Goal: Task Accomplishment & Management: Manage account settings

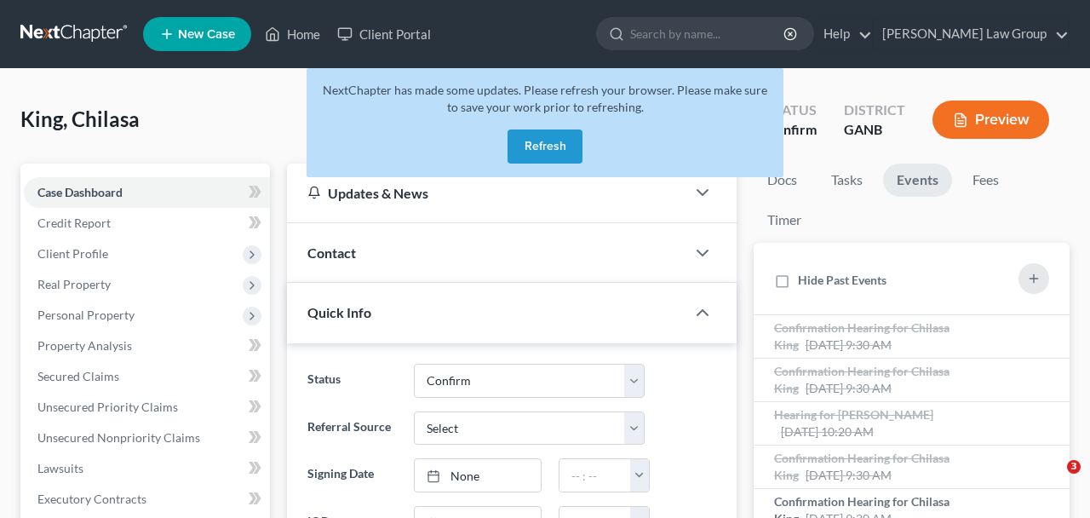
select select "0"
click at [538, 155] on button "Refresh" at bounding box center [544, 146] width 75 height 34
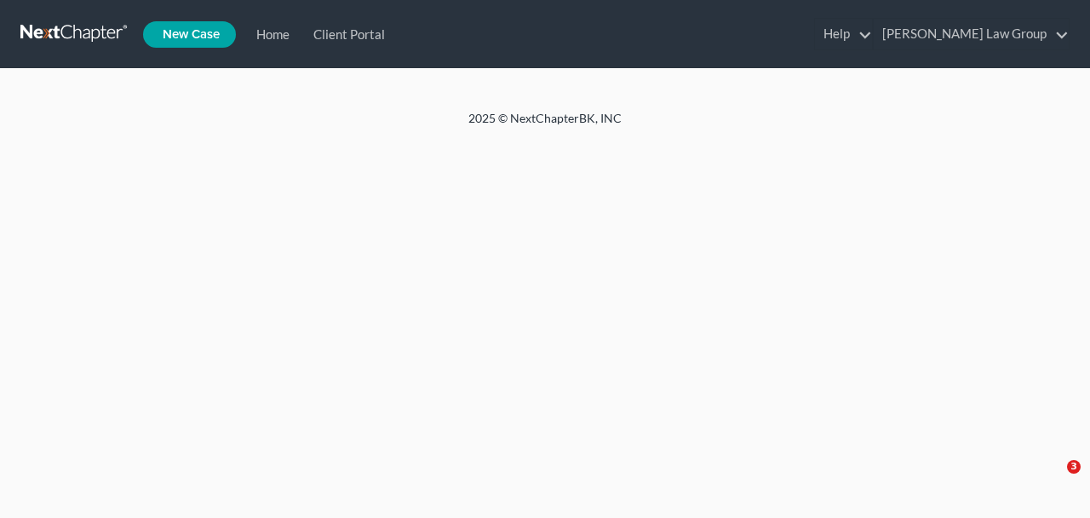
select select "0"
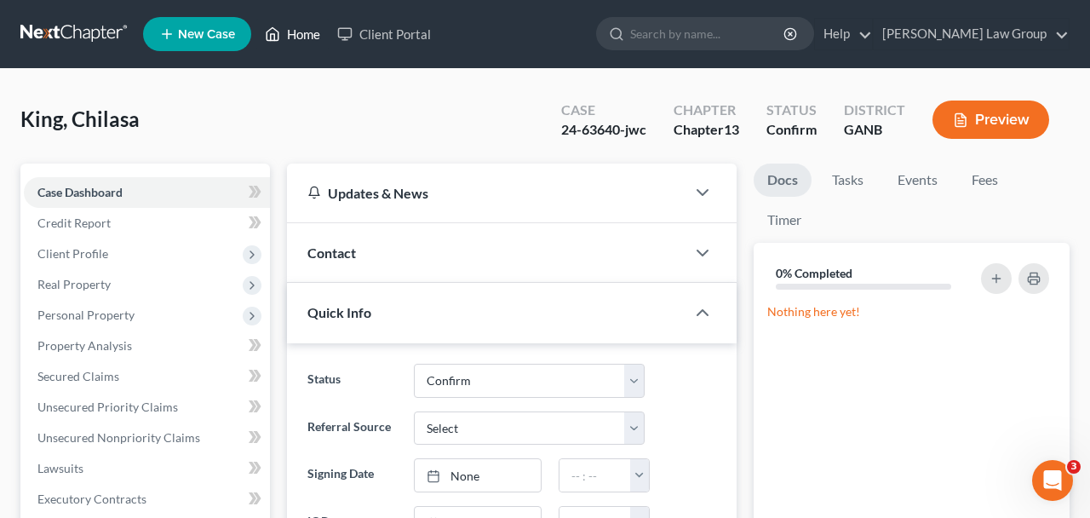
click at [272, 33] on icon at bounding box center [272, 34] width 15 height 20
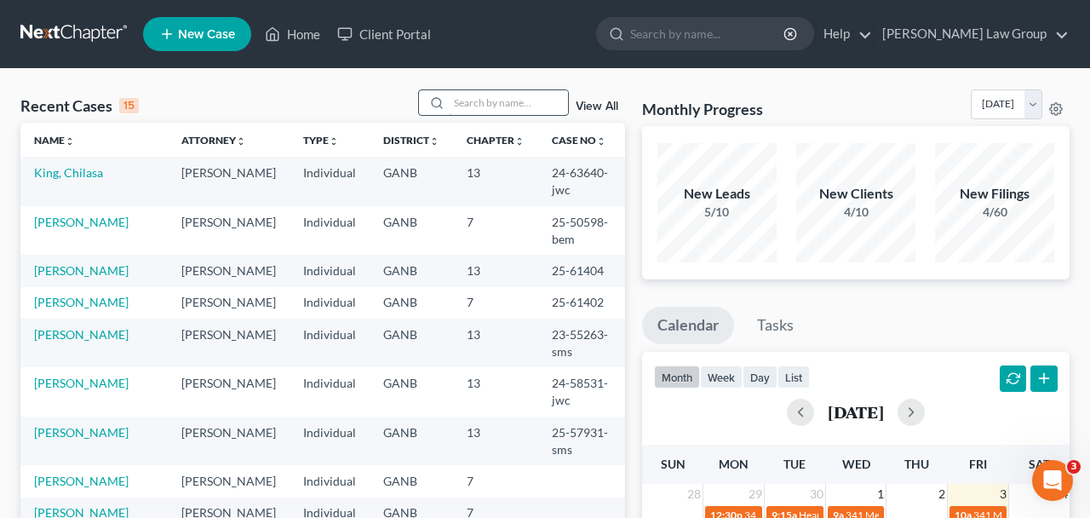
click at [475, 105] on input "search" at bounding box center [508, 102] width 119 height 25
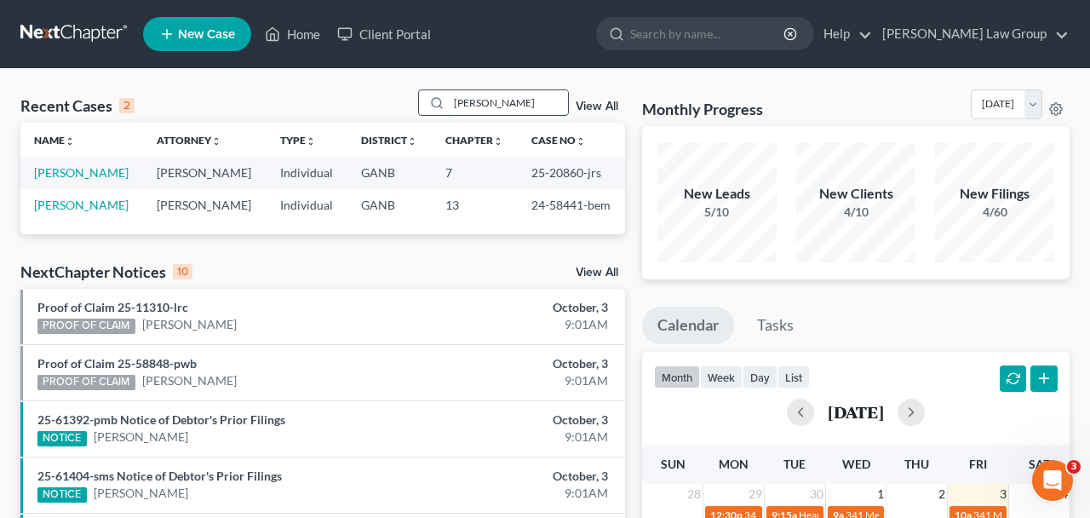
drag, startPoint x: 486, startPoint y: 104, endPoint x: 352, endPoint y: 89, distance: 135.4
click at [449, 90] on input "[PERSON_NAME]" at bounding box center [508, 102] width 119 height 25
type input "[PERSON_NAME]"
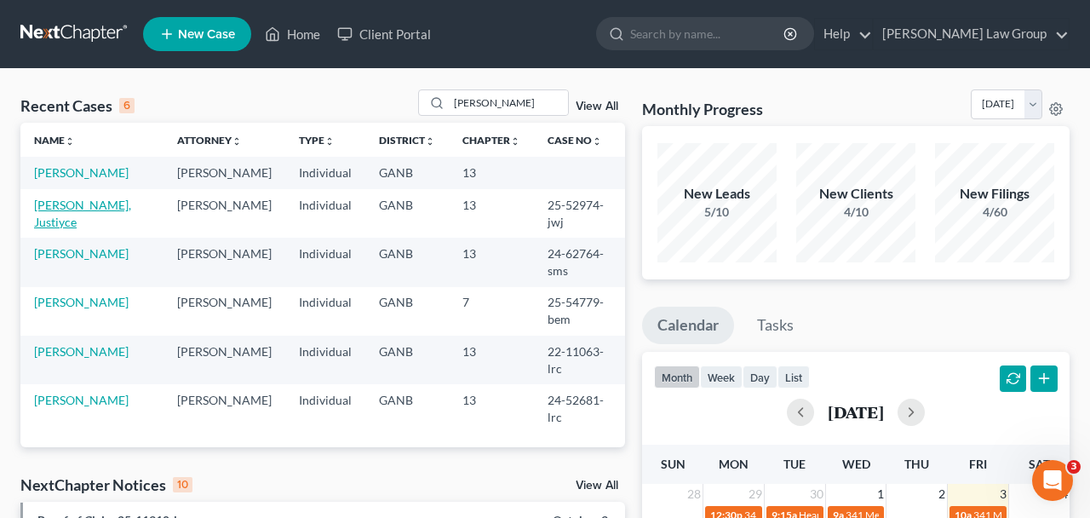
click at [87, 218] on link "[PERSON_NAME], Justiyce" at bounding box center [82, 214] width 97 height 32
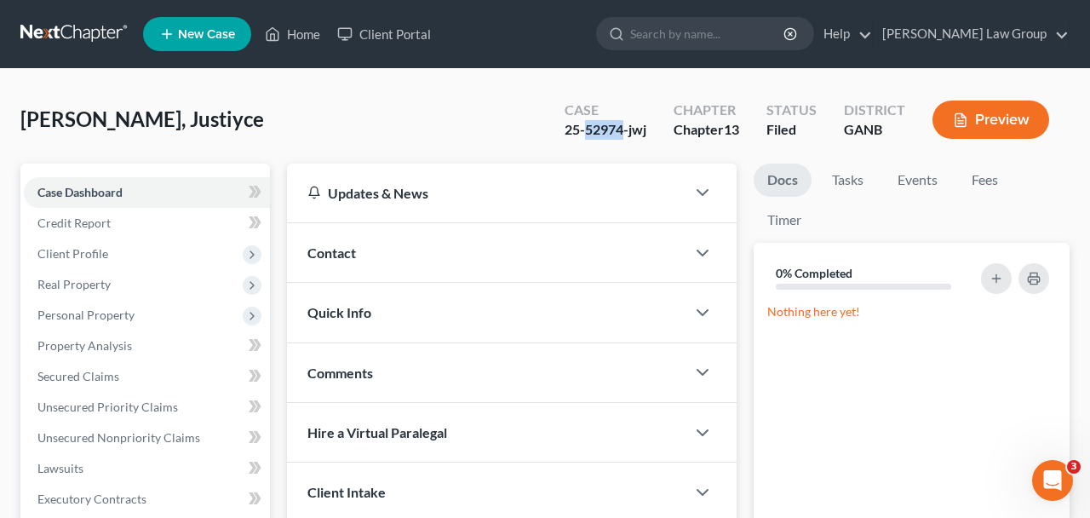
drag, startPoint x: 622, startPoint y: 131, endPoint x: 588, endPoint y: 131, distance: 34.9
click at [588, 131] on div "25-52974-jwj" at bounding box center [606, 130] width 82 height 20
copy div "52974"
click at [282, 36] on link "Home" at bounding box center [292, 34] width 72 height 31
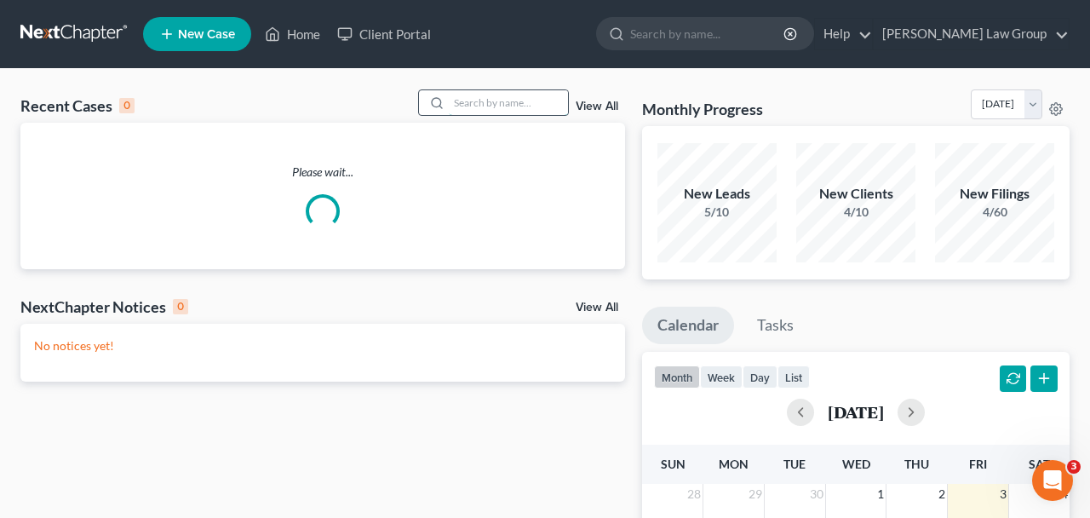
click at [512, 91] on input "search" at bounding box center [508, 102] width 119 height 25
click at [512, 115] on input "search" at bounding box center [508, 102] width 119 height 25
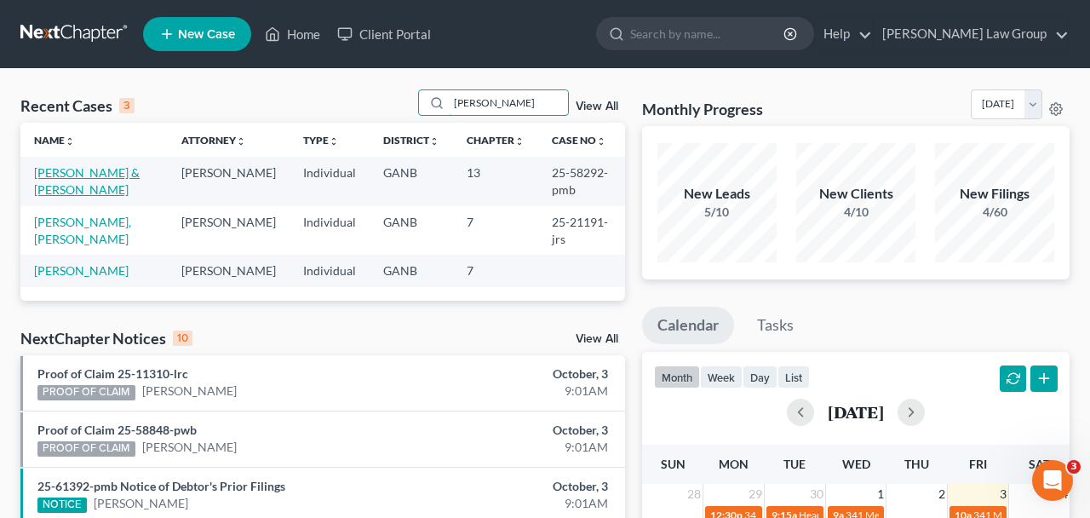
type input "[PERSON_NAME]"
click at [131, 174] on link "[PERSON_NAME] & [PERSON_NAME]" at bounding box center [87, 181] width 106 height 32
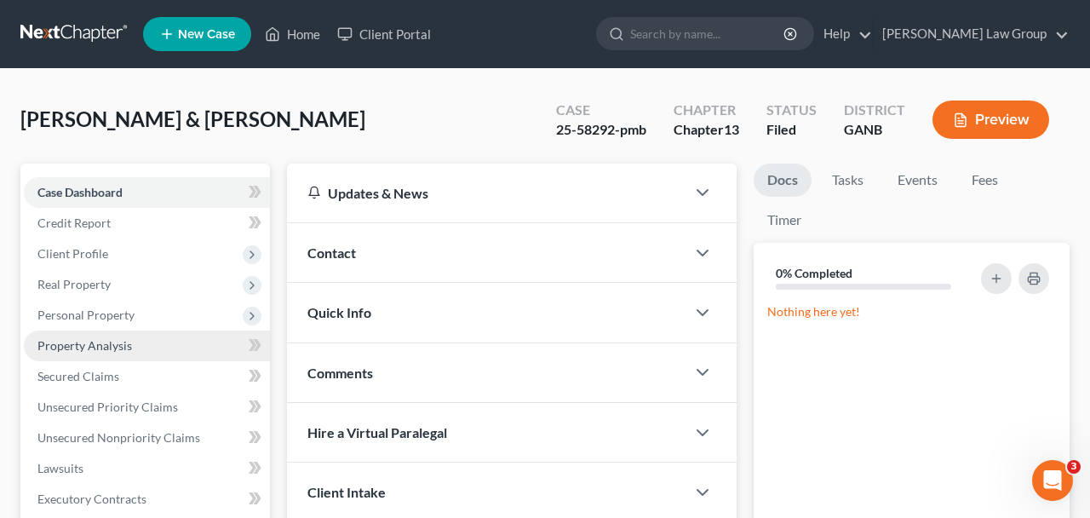
scroll to position [167, 0]
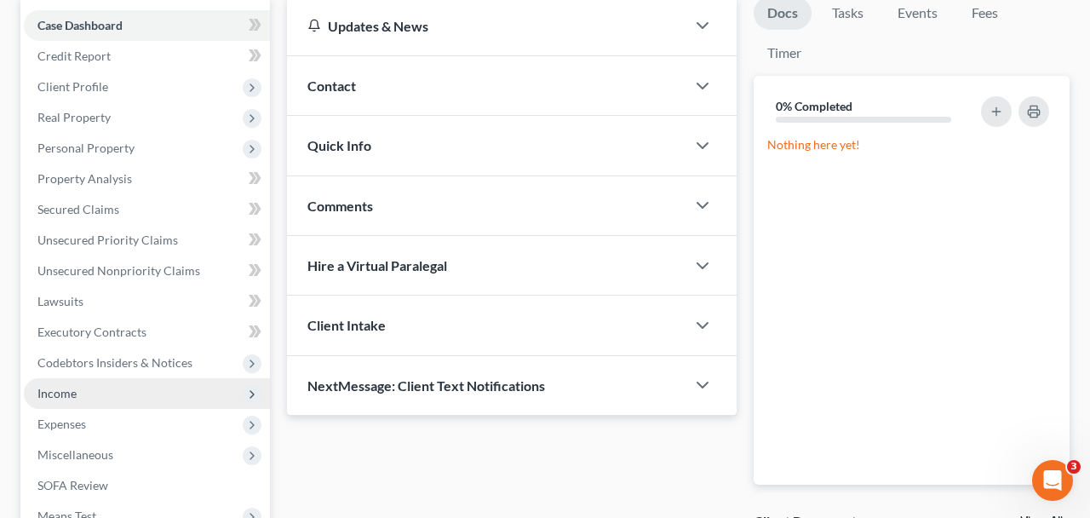
click at [170, 398] on span "Income" at bounding box center [147, 393] width 246 height 31
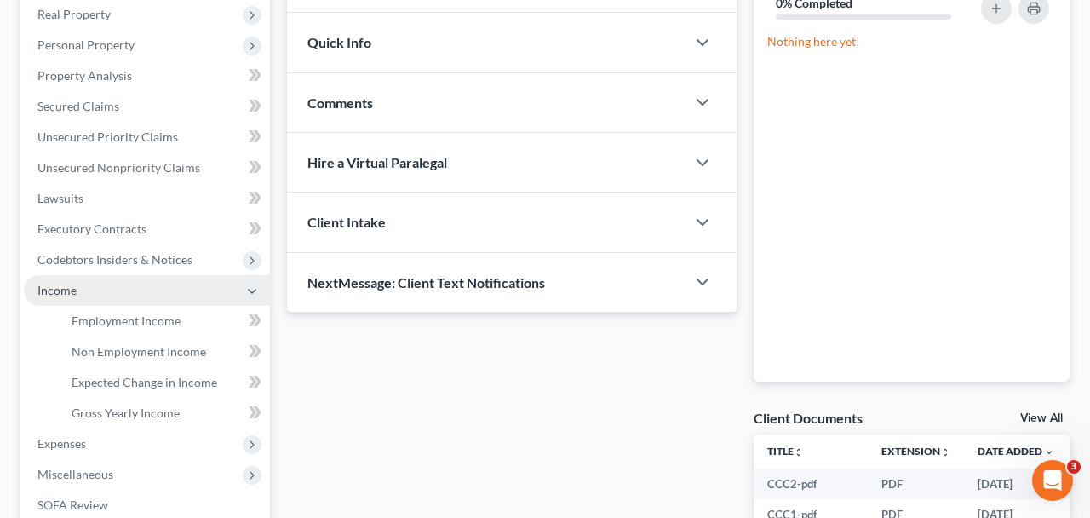
scroll to position [165, 0]
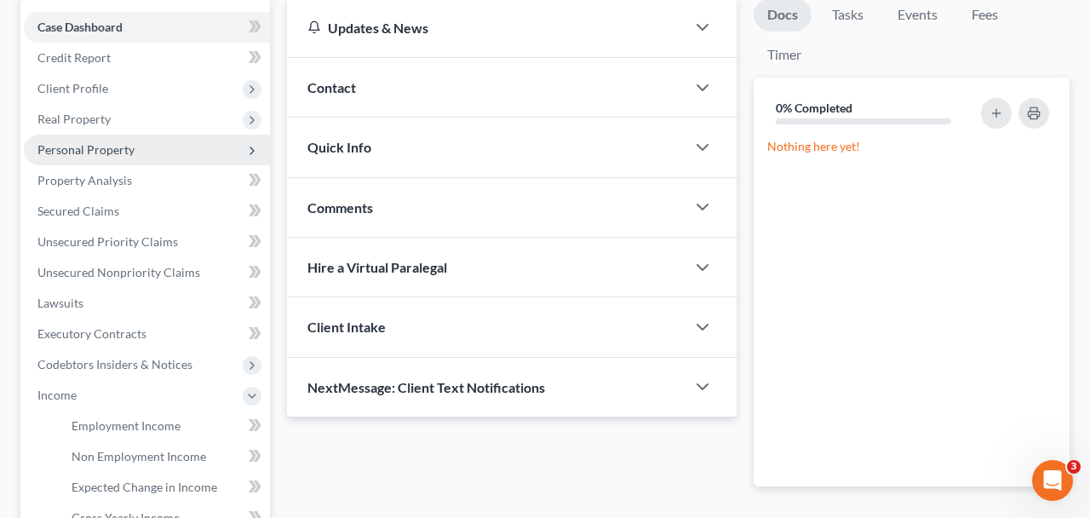
click at [123, 153] on span "Personal Property" at bounding box center [85, 149] width 97 height 14
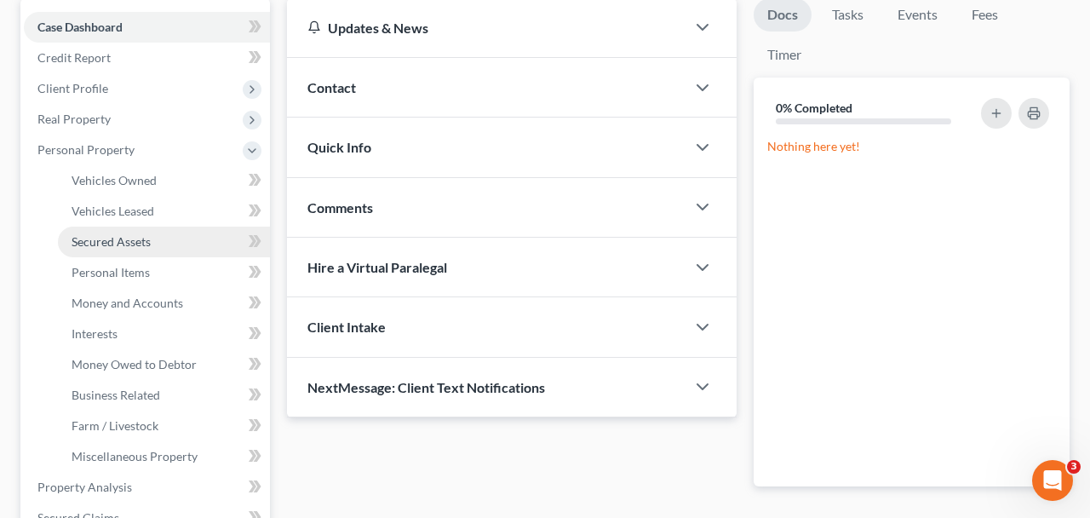
click at [142, 243] on span "Secured Assets" at bounding box center [111, 241] width 79 height 14
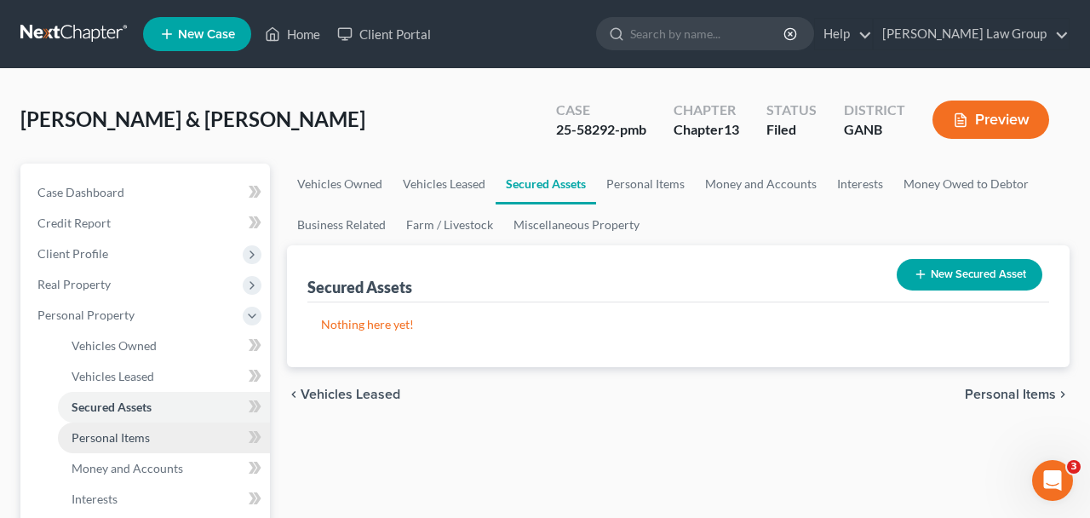
click at [158, 439] on link "Personal Items" at bounding box center [164, 437] width 212 height 31
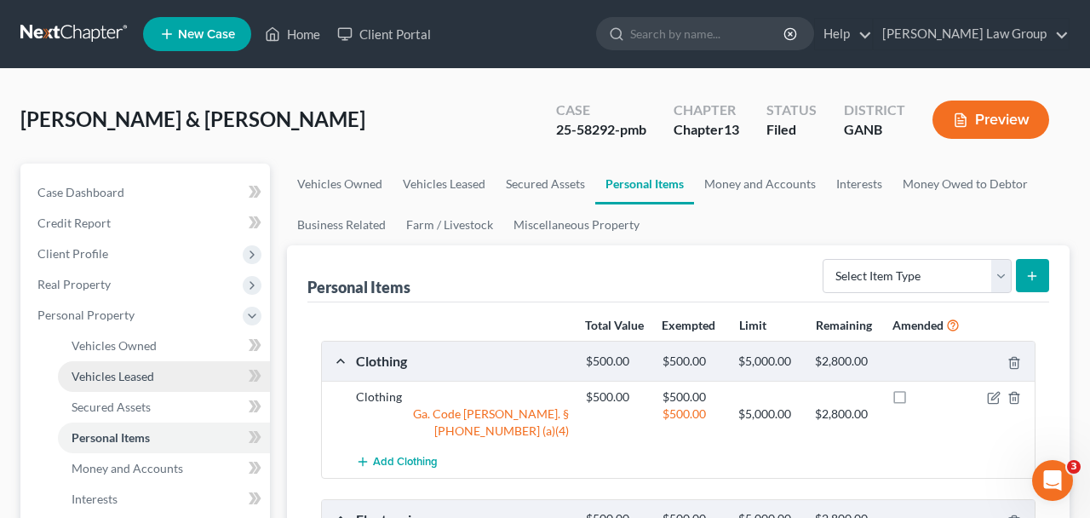
click at [144, 376] on span "Vehicles Leased" at bounding box center [113, 376] width 83 height 14
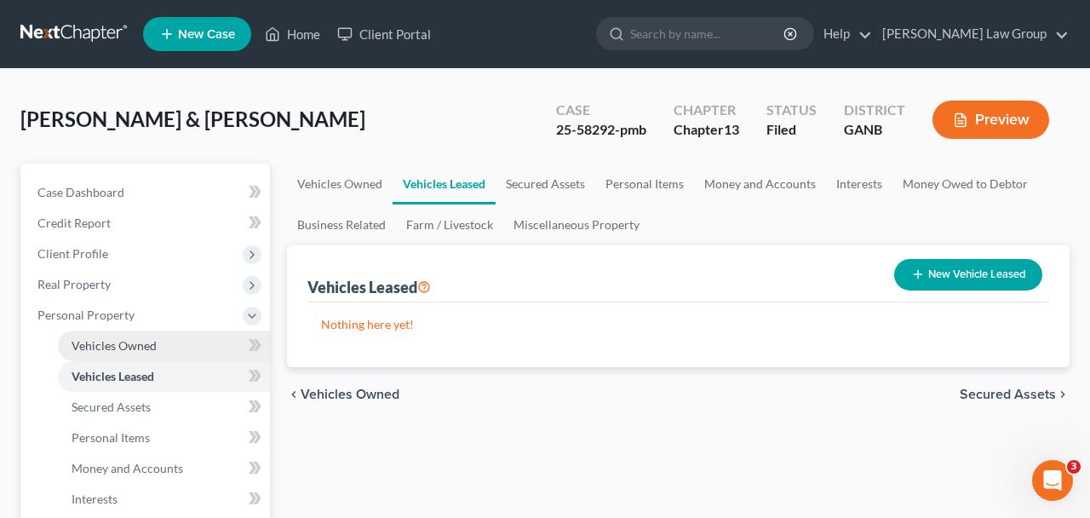
click at [146, 339] on span "Vehicles Owned" at bounding box center [114, 345] width 85 height 14
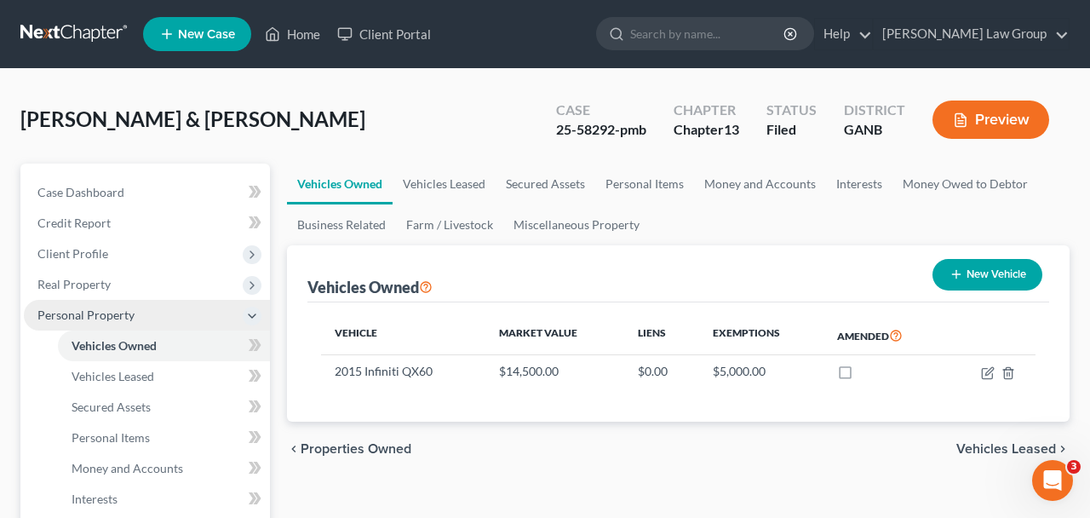
click at [141, 323] on span "Personal Property" at bounding box center [147, 315] width 246 height 31
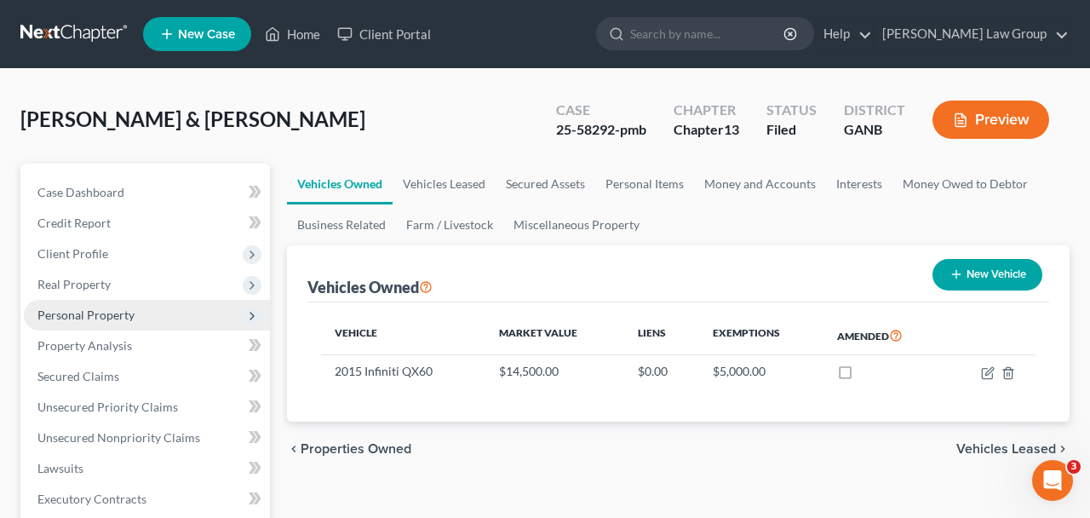
click at [131, 318] on span "Personal Property" at bounding box center [85, 314] width 97 height 14
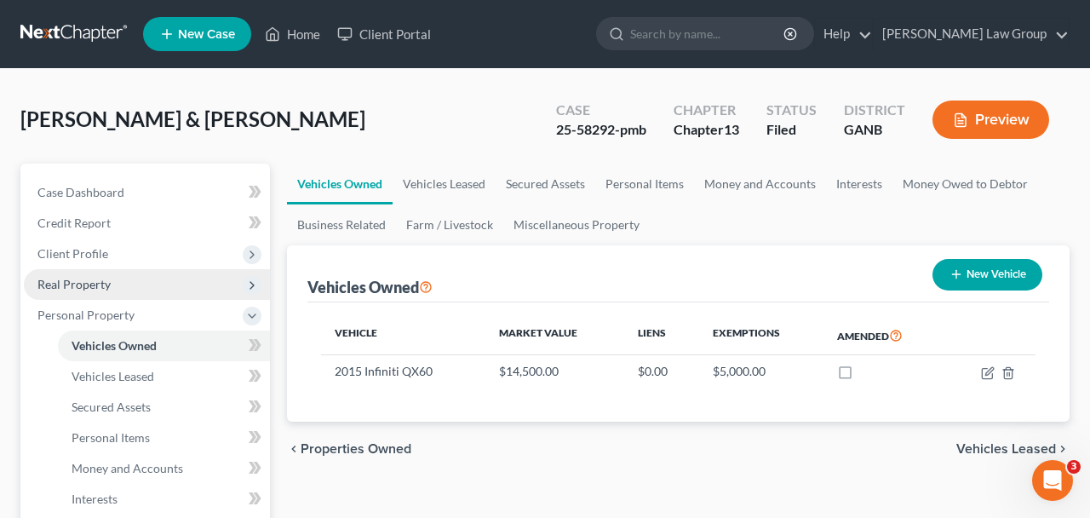
click at [136, 284] on span "Real Property" at bounding box center [147, 284] width 246 height 31
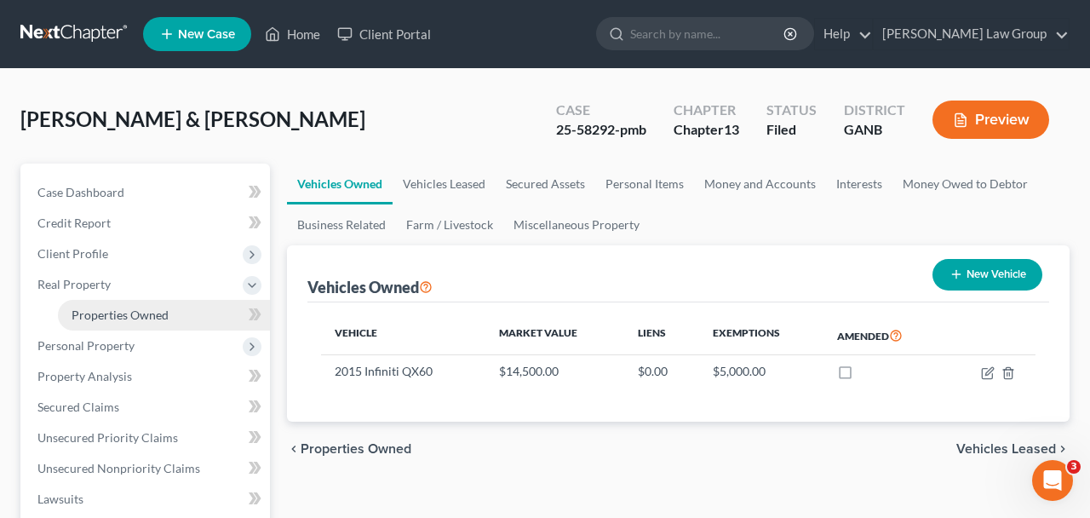
click at [145, 311] on span "Properties Owned" at bounding box center [120, 314] width 97 height 14
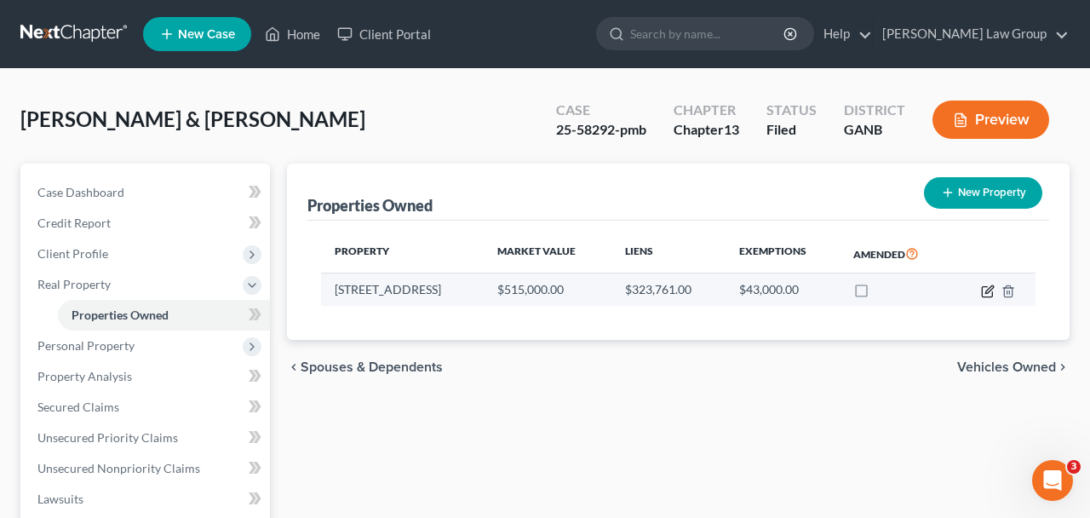
click at [990, 289] on icon "button" at bounding box center [988, 291] width 14 height 14
select select "10"
select select "66"
select select "2"
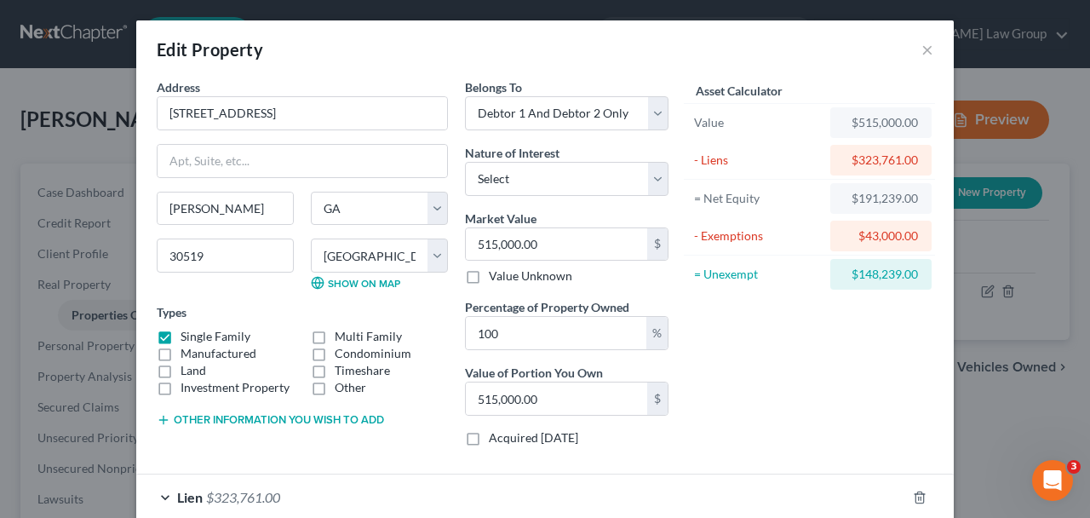
scroll to position [23, 0]
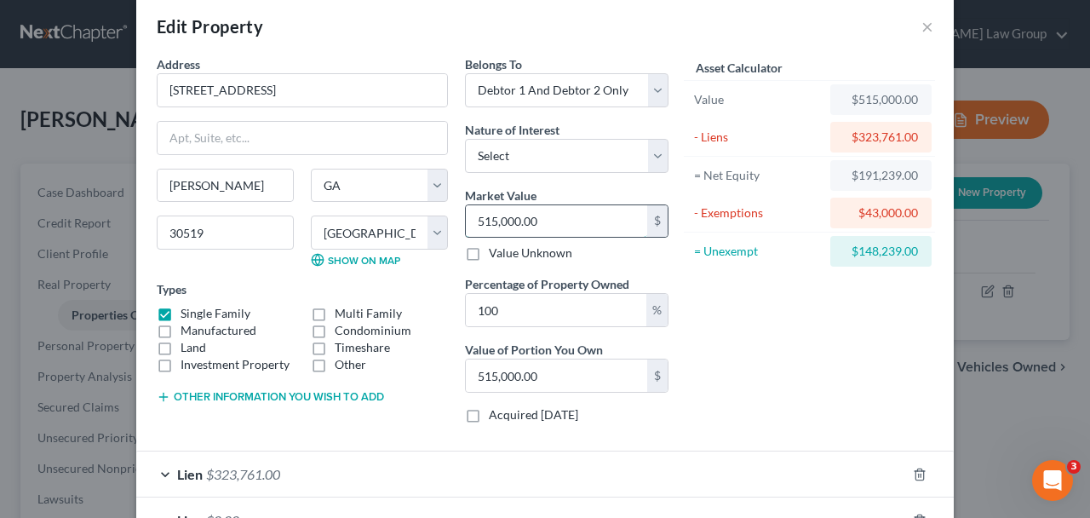
click at [510, 223] on input "515,000.00" at bounding box center [556, 221] width 181 height 32
type input "515,00.00"
type input "51,500.00"
click at [502, 223] on input "51,500.00" at bounding box center [556, 221] width 181 height 32
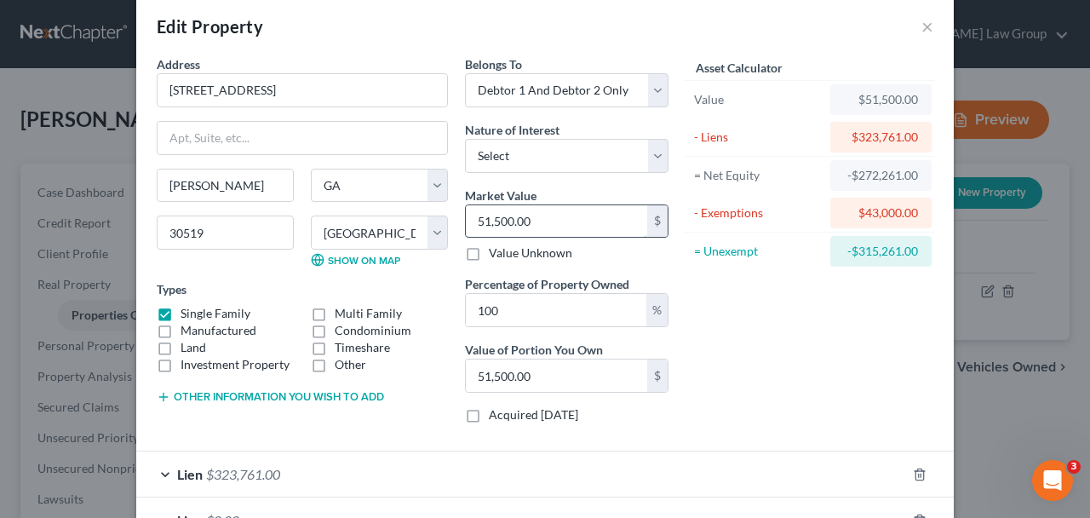
type input "5"
type input "5.00"
type input "51"
type input "51.00"
type input "515"
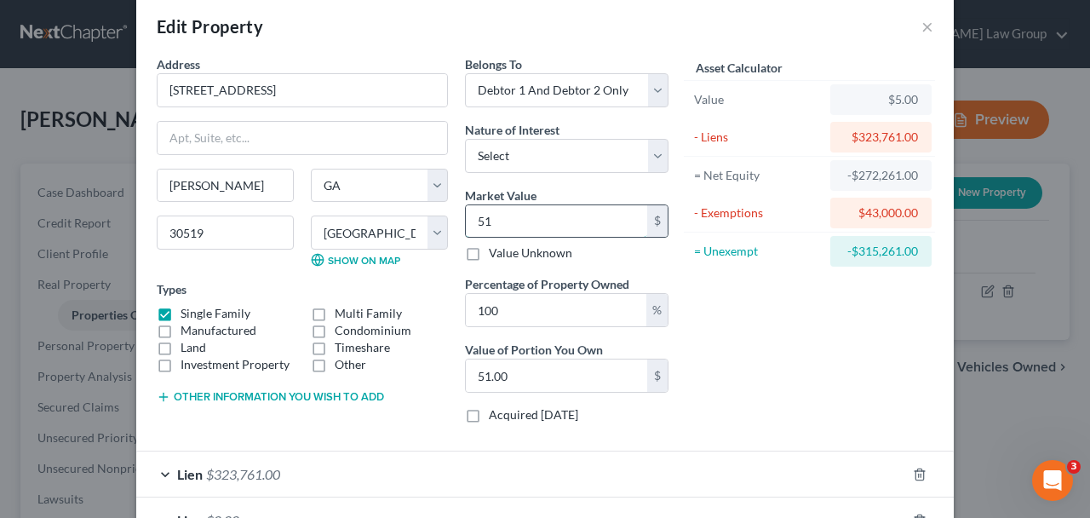
type input "515.00"
type input "5155"
type input "5,155.00"
type input "5,1550"
type input "51,550.00"
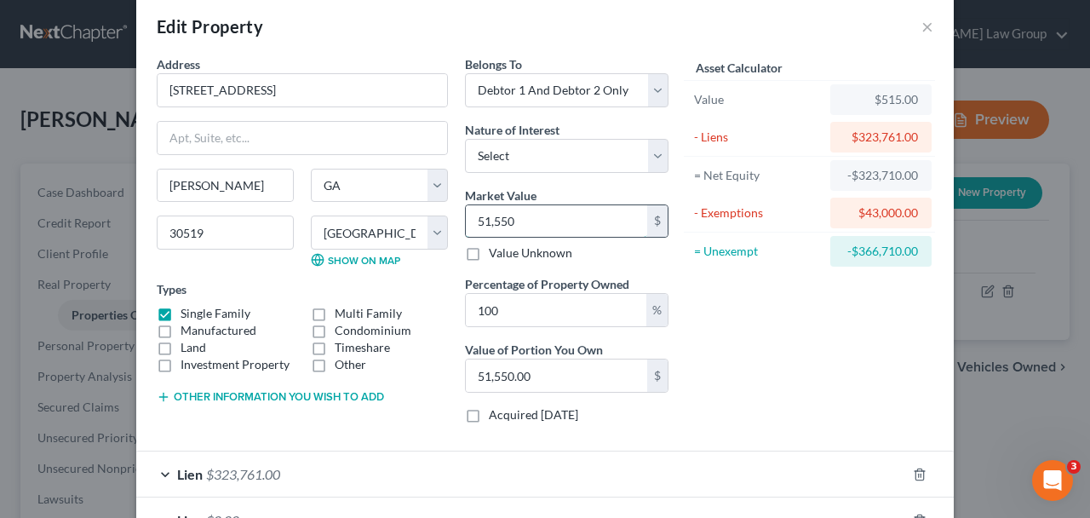
type input "51,5500"
type input "515,500.00"
type input "515,500"
click at [837, 369] on div "Asset Calculator Value $515,500.00 - Liens $323,761.00 = Net Equity -$323,246.0…" at bounding box center [809, 245] width 265 height 381
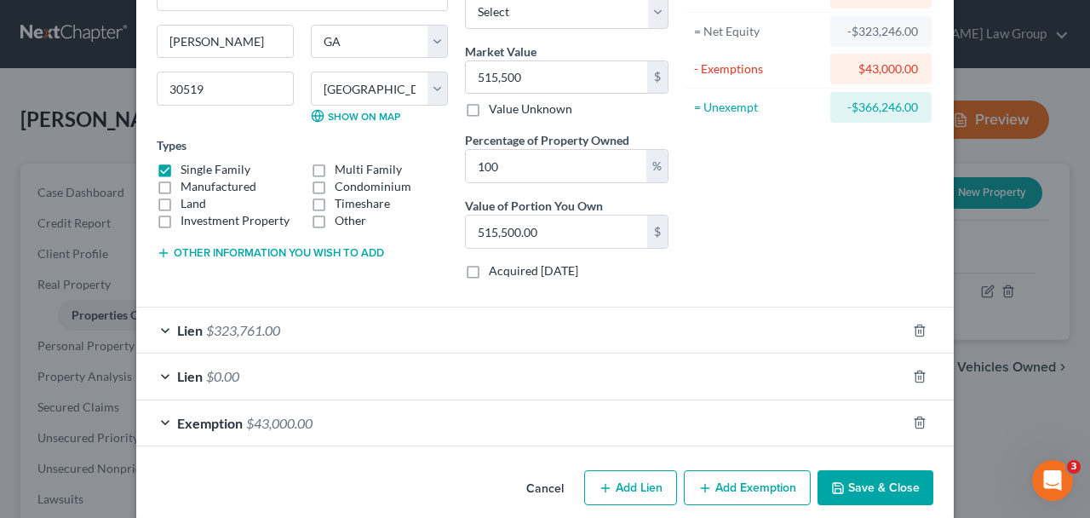
click at [868, 490] on button "Save & Close" at bounding box center [875, 488] width 116 height 36
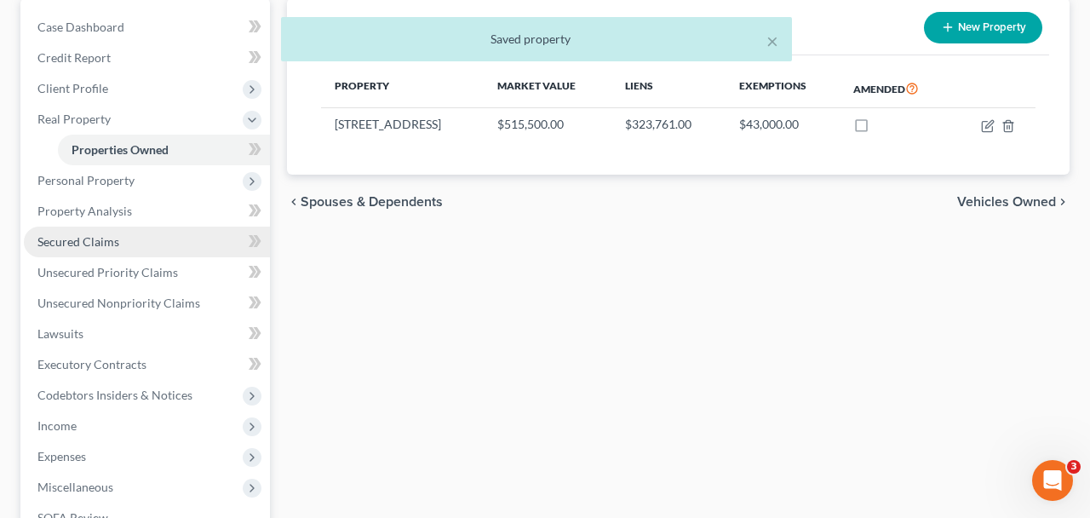
scroll to position [296, 0]
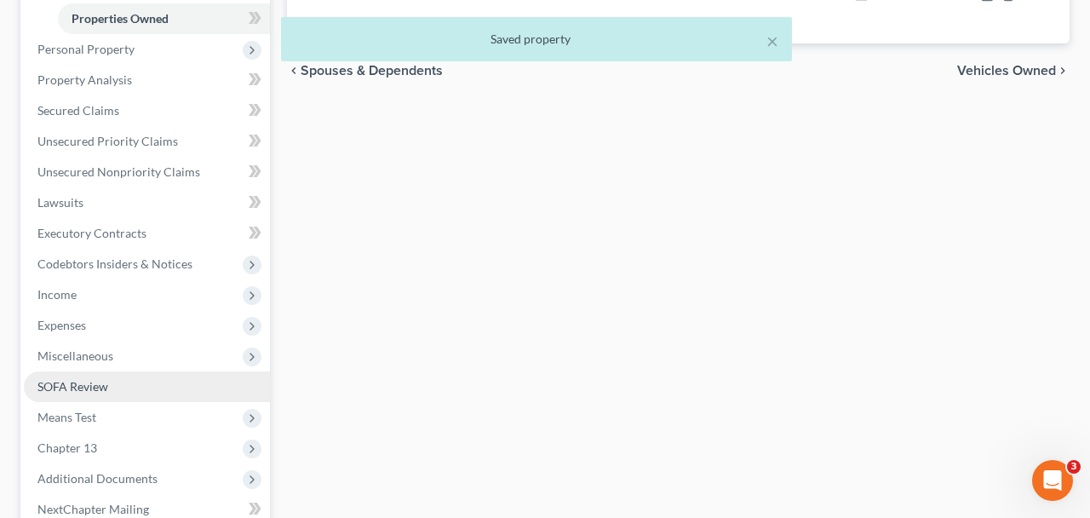
click at [187, 387] on link "SOFA Review" at bounding box center [147, 386] width 246 height 31
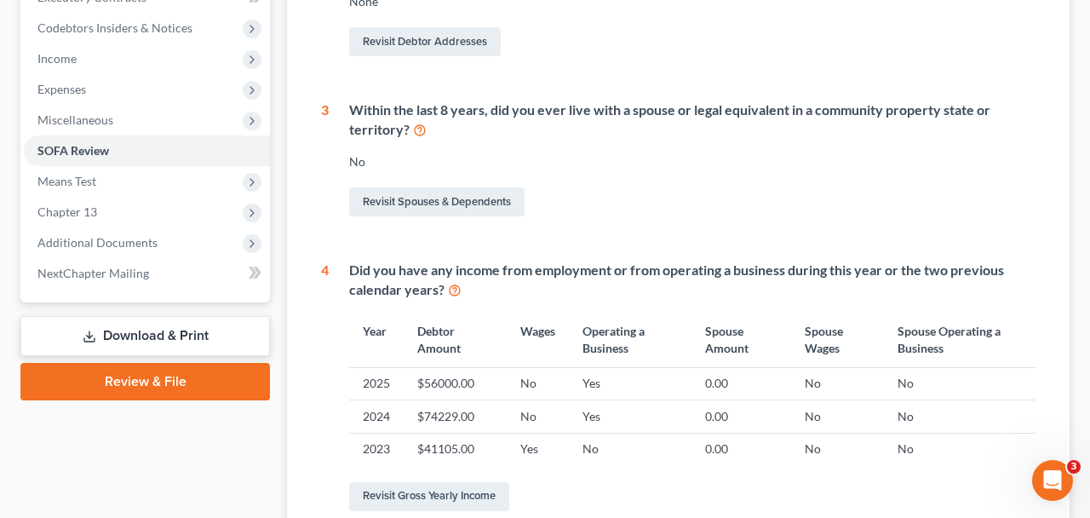
scroll to position [612, 0]
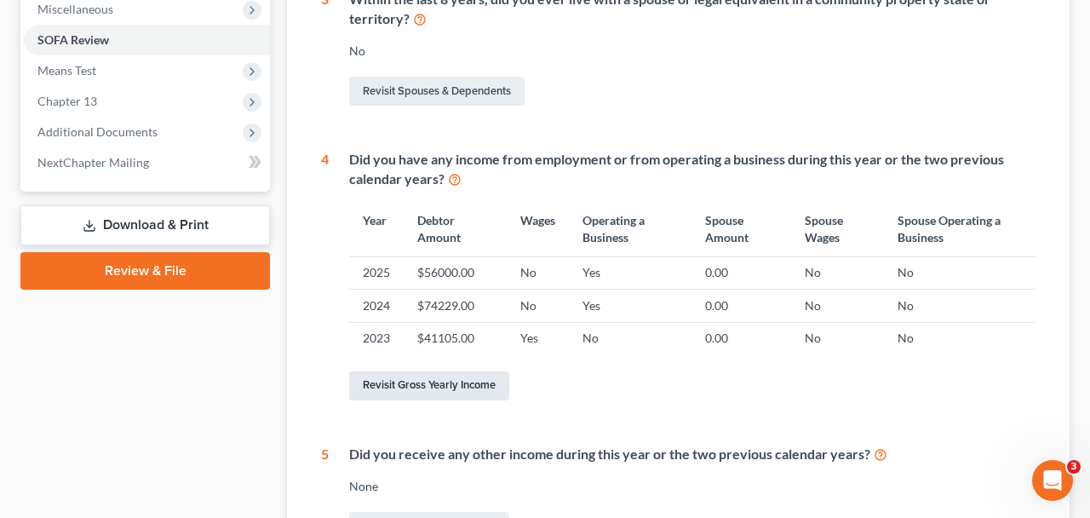
click at [410, 381] on link "Revisit Gross Yearly Income" at bounding box center [429, 385] width 160 height 29
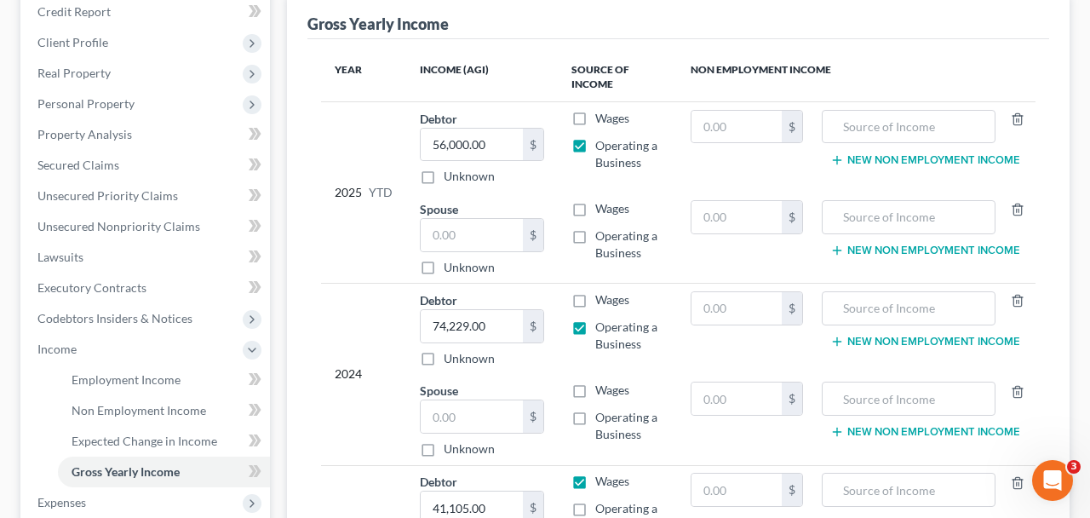
scroll to position [208, 0]
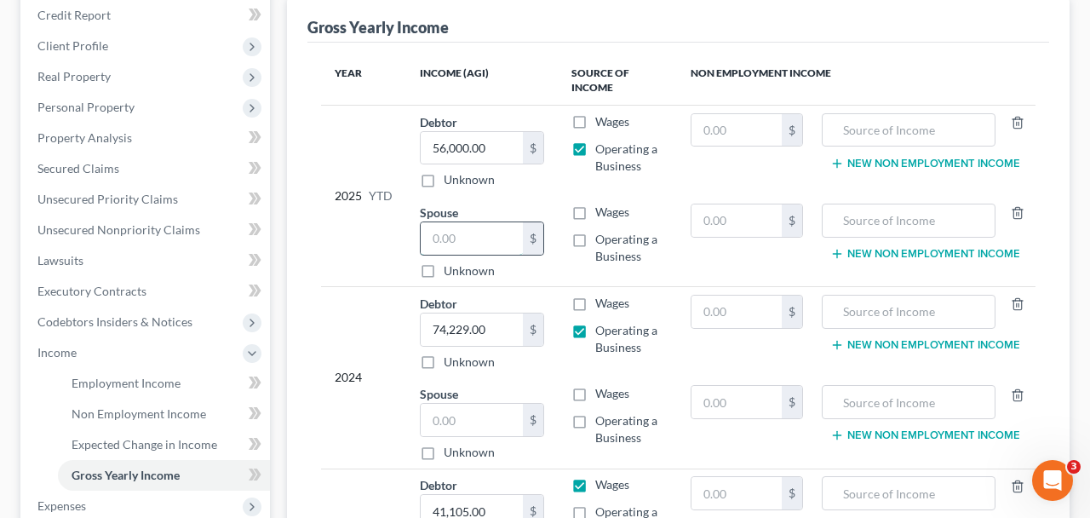
click at [465, 247] on input "text" at bounding box center [472, 238] width 102 height 32
click at [595, 209] on label "Wages" at bounding box center [612, 212] width 34 height 17
click at [602, 209] on input "Wages" at bounding box center [607, 209] width 11 height 11
checkbox input "true"
click at [489, 236] on input "text" at bounding box center [472, 238] width 102 height 32
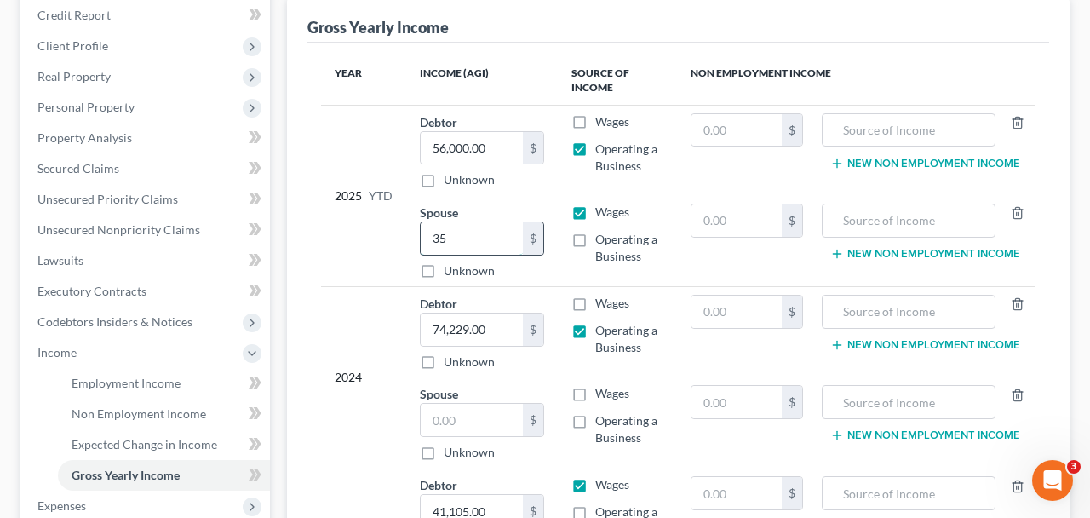
type input "3"
type input "28,000"
click at [348, 227] on td "2025 YTD" at bounding box center [363, 195] width 85 height 181
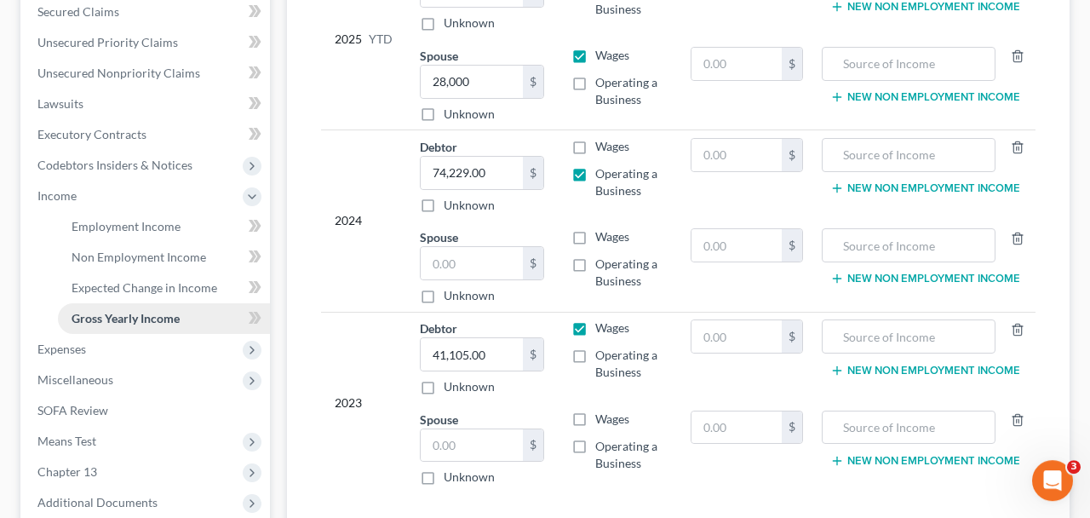
scroll to position [570, 0]
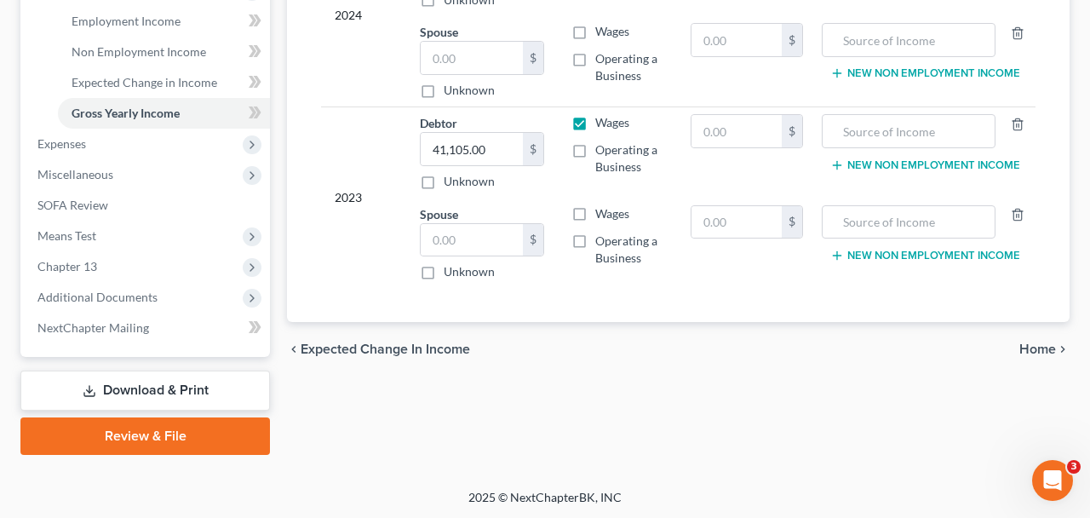
click at [169, 382] on link "Download & Print" at bounding box center [144, 390] width 249 height 40
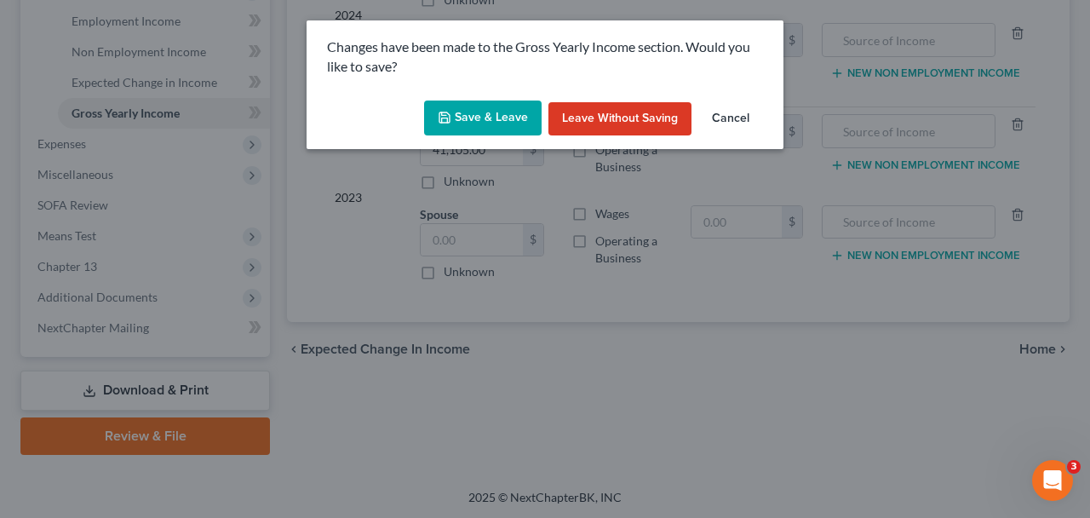
click at [506, 117] on button "Save & Leave" at bounding box center [483, 118] width 118 height 36
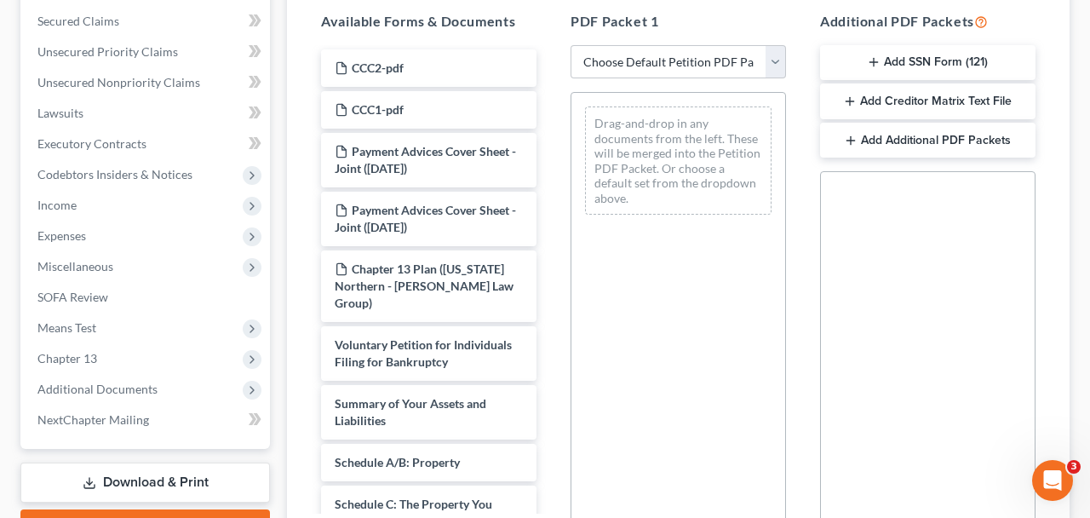
scroll to position [339, 0]
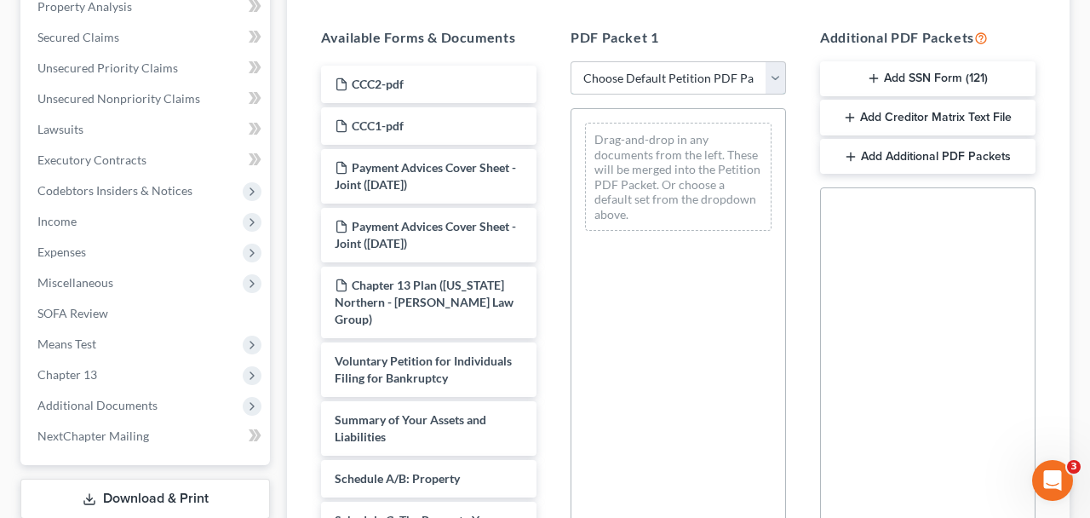
click at [570, 61] on select "Choose Default Petition PDF Packet Complete Bankruptcy Petition (all forms and …" at bounding box center [677, 78] width 215 height 34
select select "2"
click option "Amended Forms" at bounding box center [0, 0] width 0 height 0
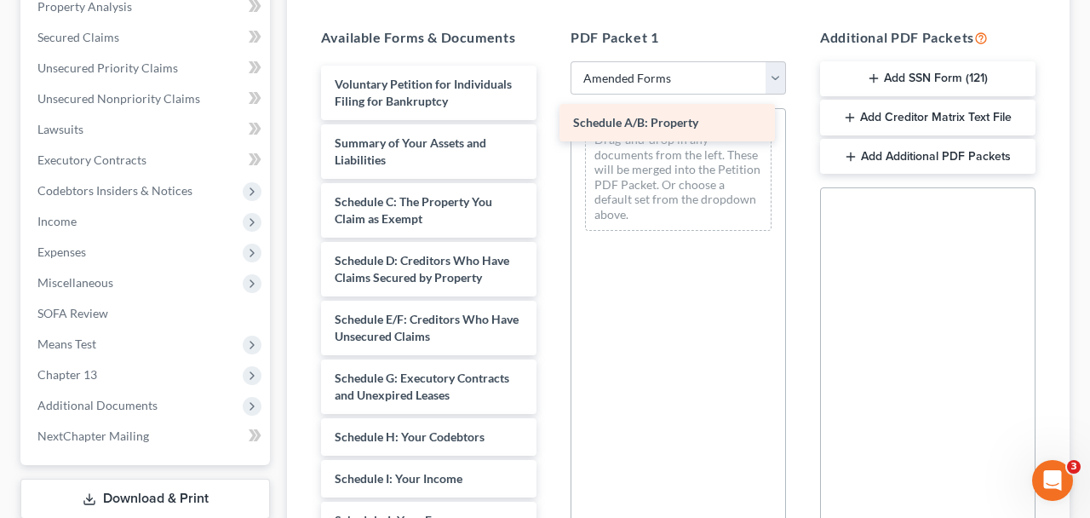
drag, startPoint x: 407, startPoint y: 204, endPoint x: 649, endPoint y: 123, distance: 254.7
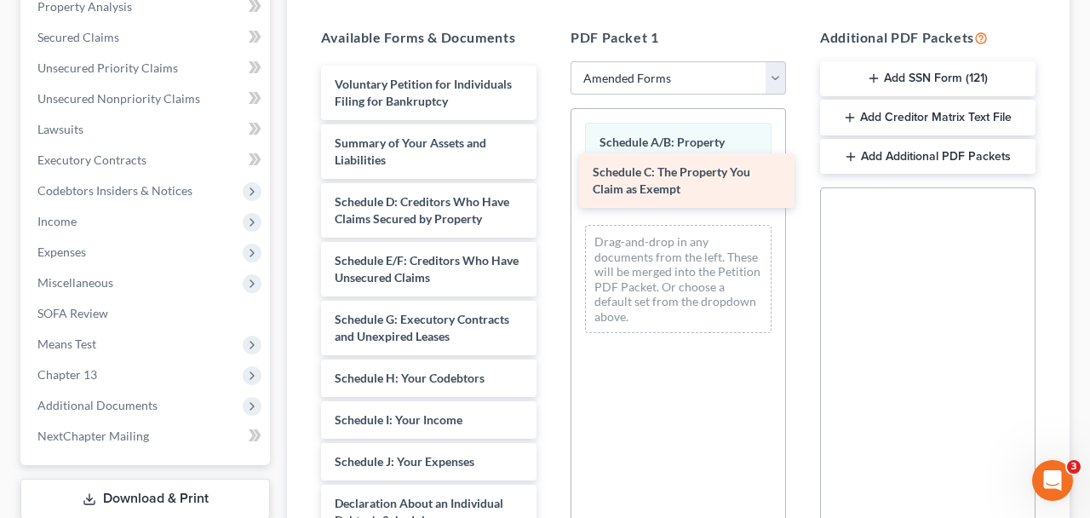
drag, startPoint x: 366, startPoint y: 220, endPoint x: 624, endPoint y: 191, distance: 259.6
click at [550, 191] on div "Schedule C: The Property You Claim as Exempt Voluntary Petition for Individuals…" at bounding box center [428, 508] width 243 height 885
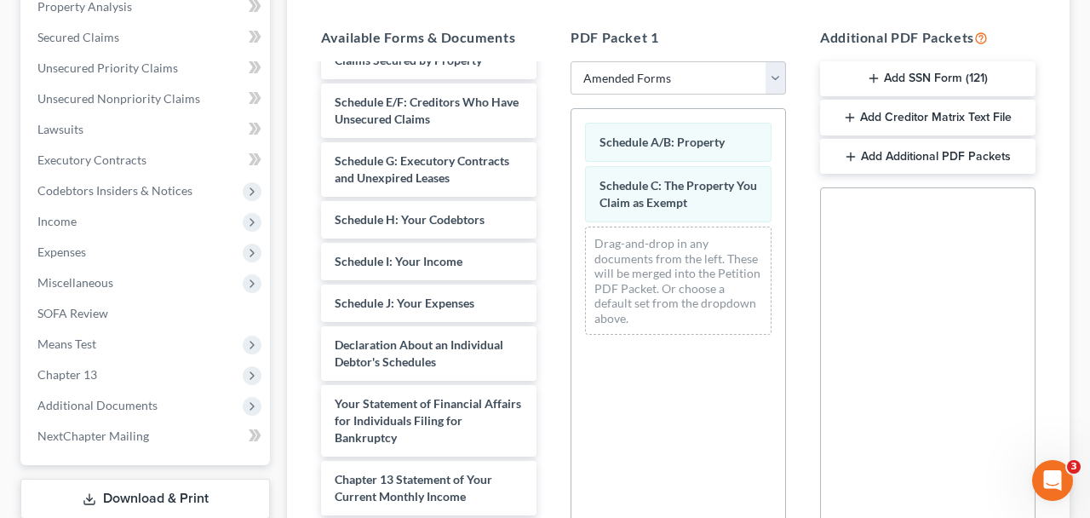
scroll to position [182, 0]
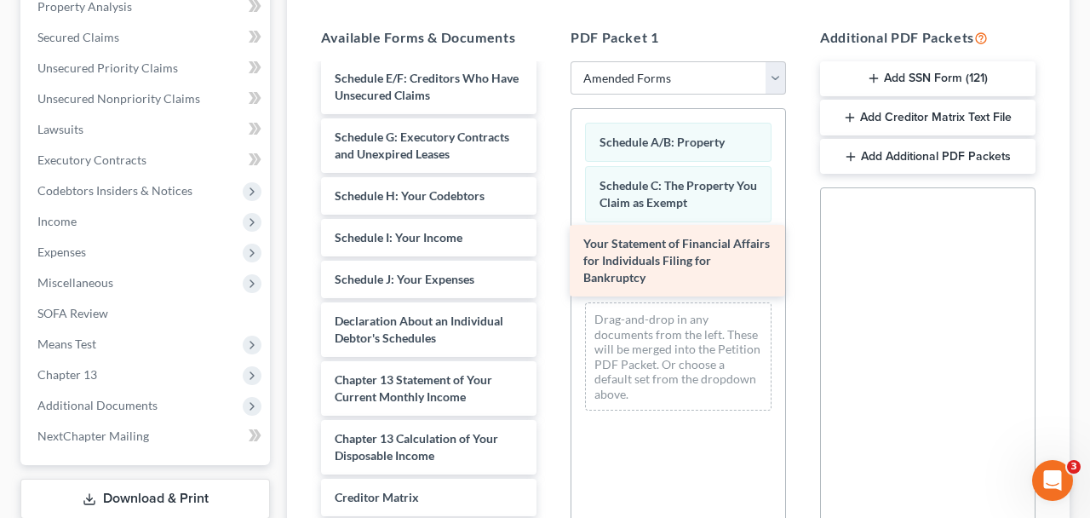
drag, startPoint x: 398, startPoint y: 392, endPoint x: 645, endPoint y: 250, distance: 283.8
click at [550, 250] on div "Your Statement of Financial Affairs for Individuals Filing for Bankruptcy Volun…" at bounding box center [428, 287] width 243 height 809
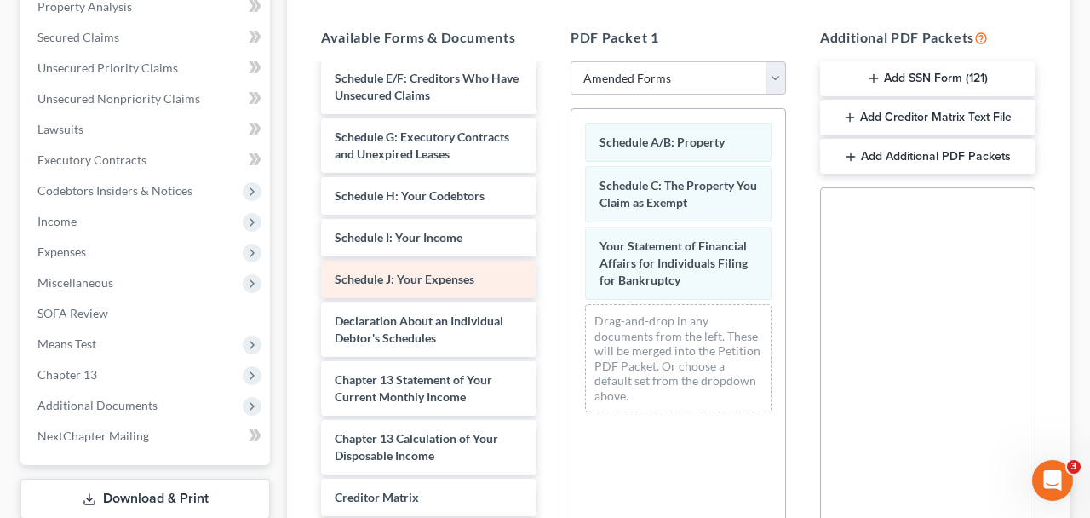
scroll to position [0, 0]
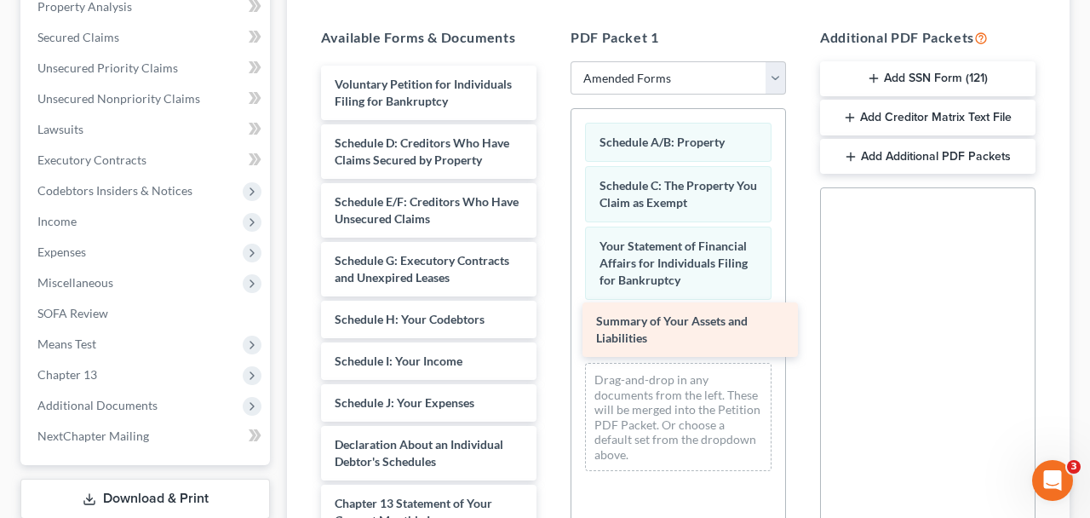
drag, startPoint x: 373, startPoint y: 159, endPoint x: 634, endPoint y: 339, distance: 317.2
click at [550, 339] on div "Summary of Your Assets and Liabilities Voluntary Petition for Individuals Filin…" at bounding box center [428, 441] width 243 height 750
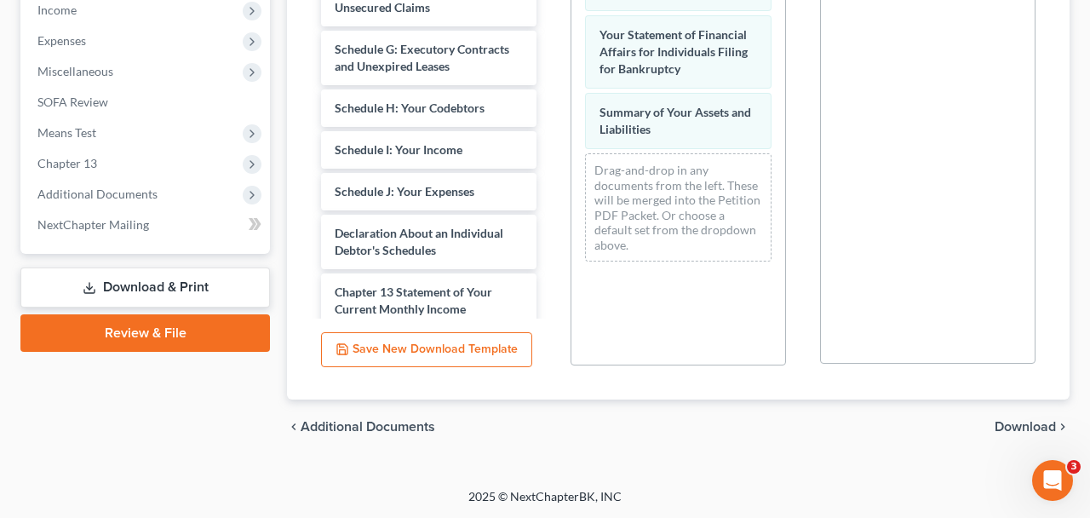
click at [1016, 420] on span "Download" at bounding box center [1025, 427] width 61 height 14
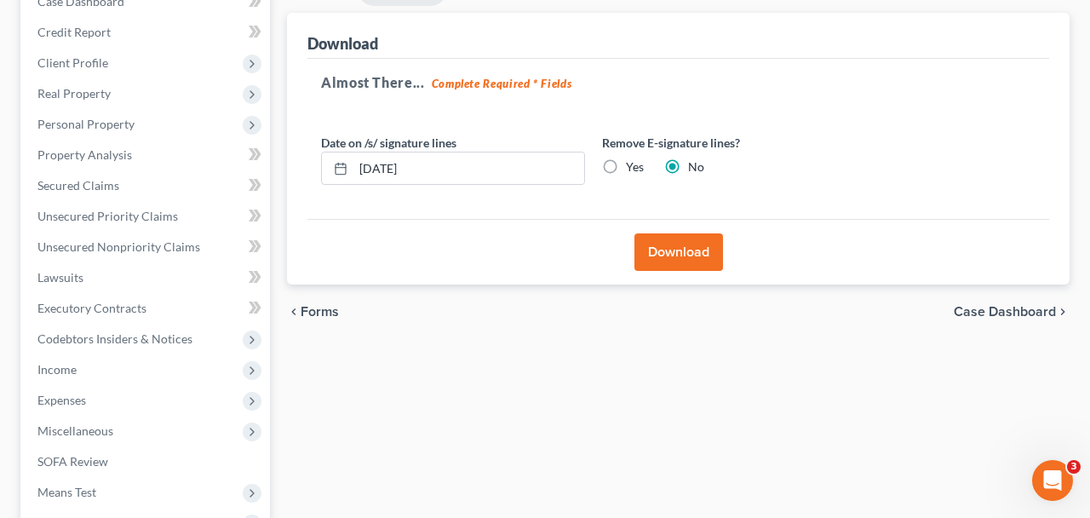
scroll to position [194, 0]
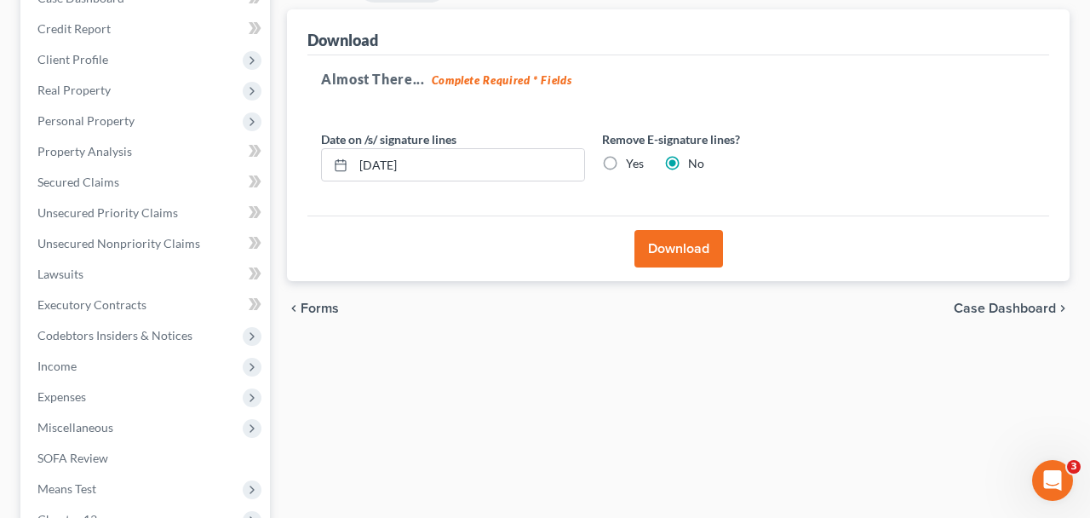
click at [663, 254] on button "Download" at bounding box center [678, 248] width 89 height 37
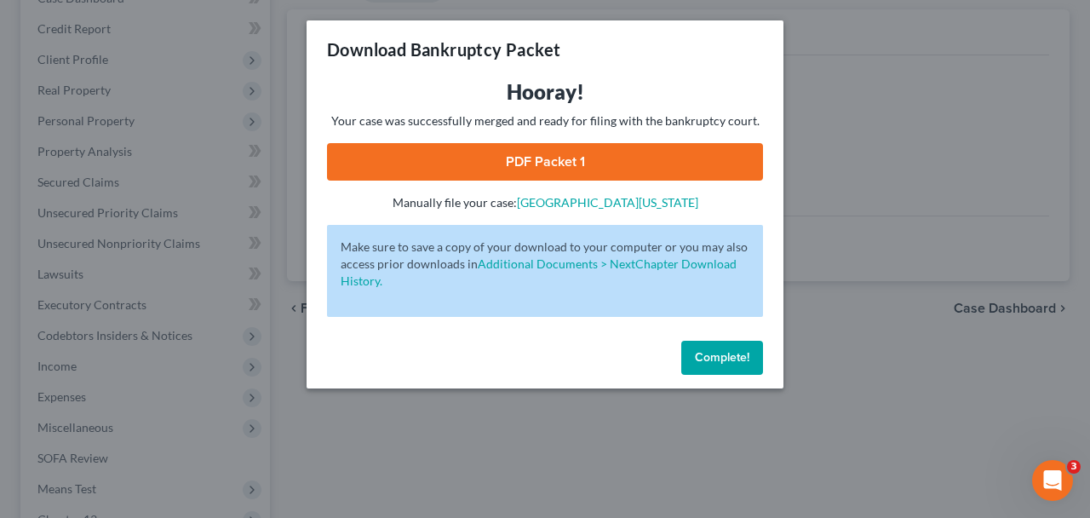
click at [636, 135] on div "Hooray! Your case was successfully merged and ready for filing with the bankrup…" at bounding box center [545, 144] width 436 height 133
click at [634, 160] on link "PDF Packet 1" at bounding box center [545, 161] width 436 height 37
click at [720, 359] on span "Complete!" at bounding box center [722, 357] width 54 height 14
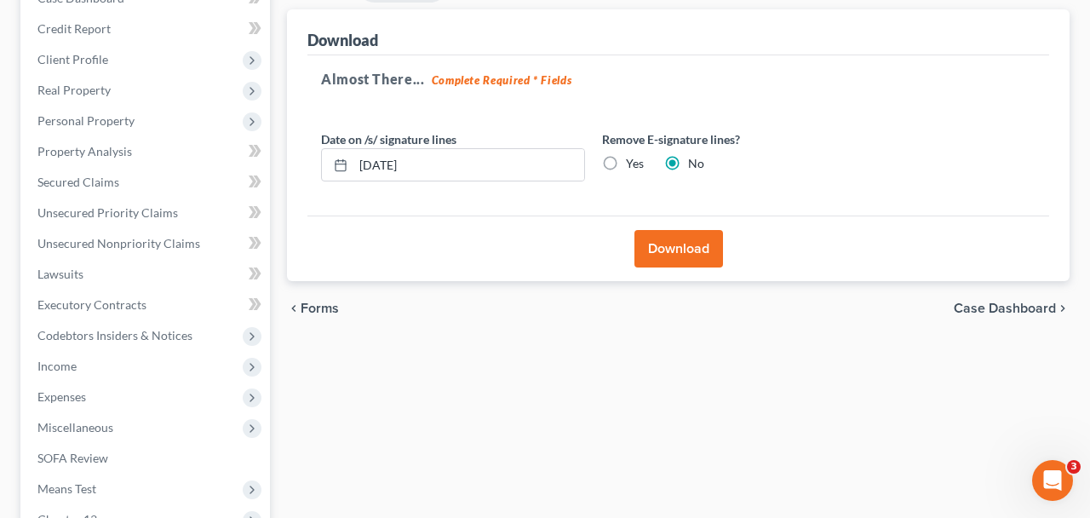
scroll to position [0, 0]
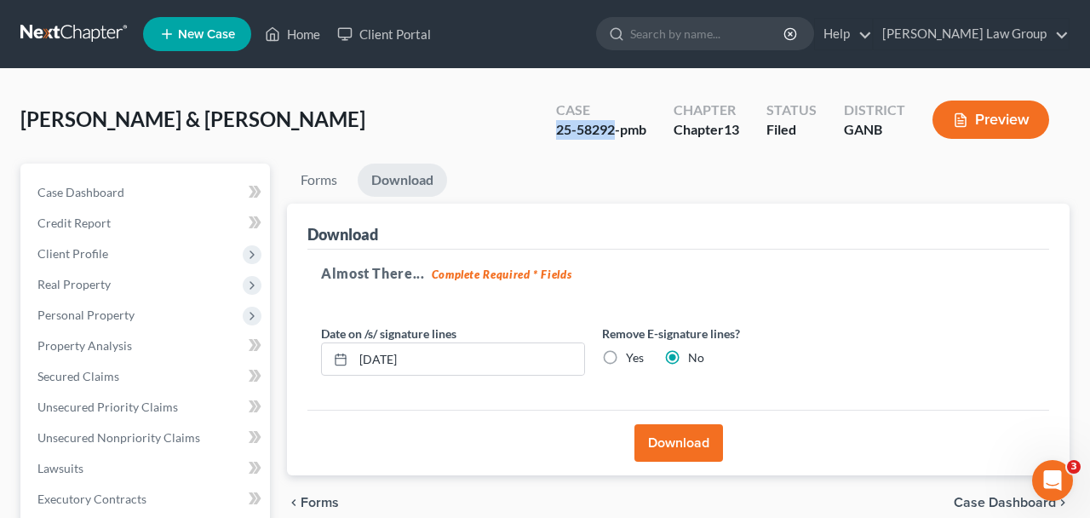
drag, startPoint x: 614, startPoint y: 131, endPoint x: 521, endPoint y: 131, distance: 92.8
click at [521, 131] on div "[PERSON_NAME] & [PERSON_NAME] Upgraded Case 25-58292-pmb Chapter Chapter 13 Sta…" at bounding box center [544, 126] width 1049 height 74
copy div "25-58292"
click at [319, 34] on link "Home" at bounding box center [292, 34] width 72 height 31
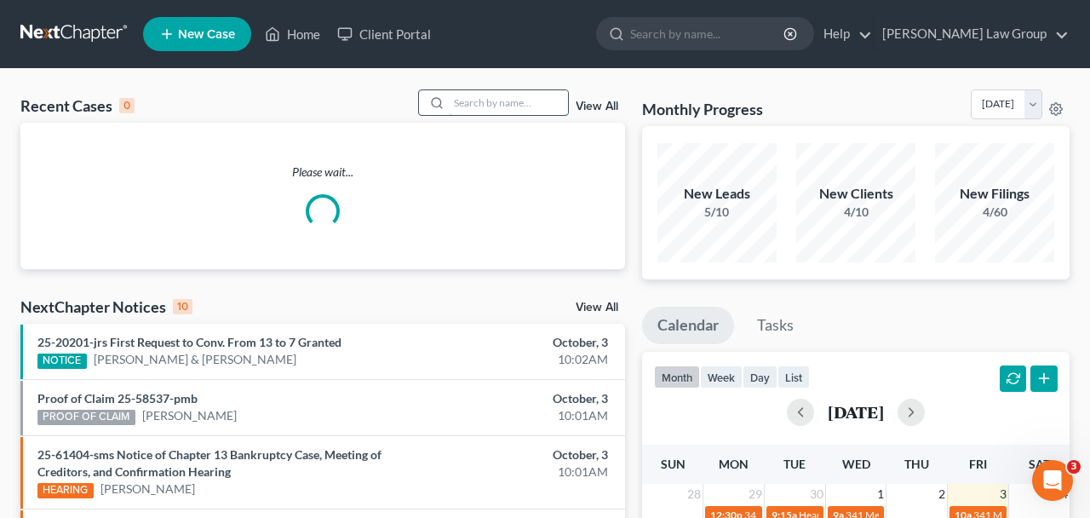
click at [524, 101] on input "search" at bounding box center [508, 102] width 119 height 25
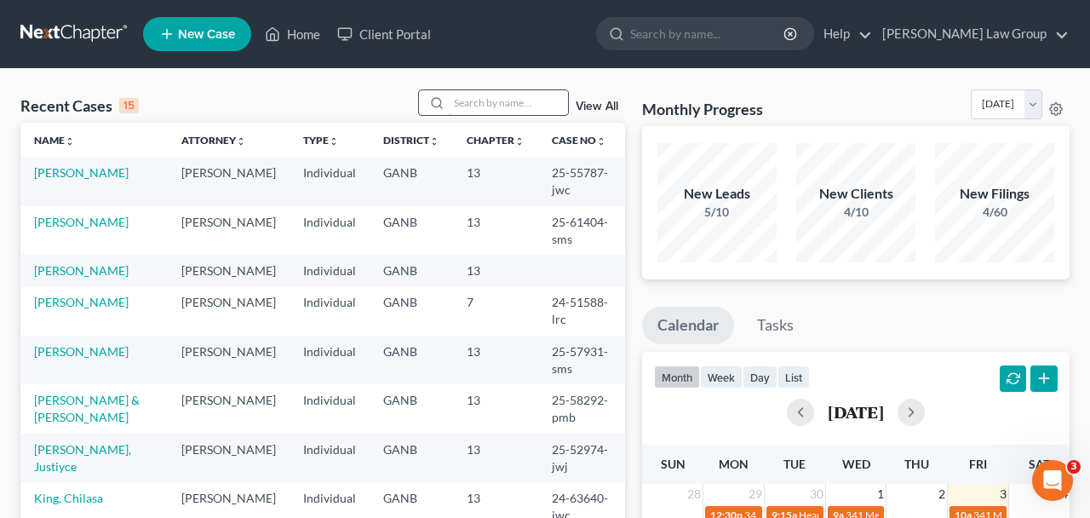
click at [492, 106] on input "search" at bounding box center [508, 102] width 119 height 25
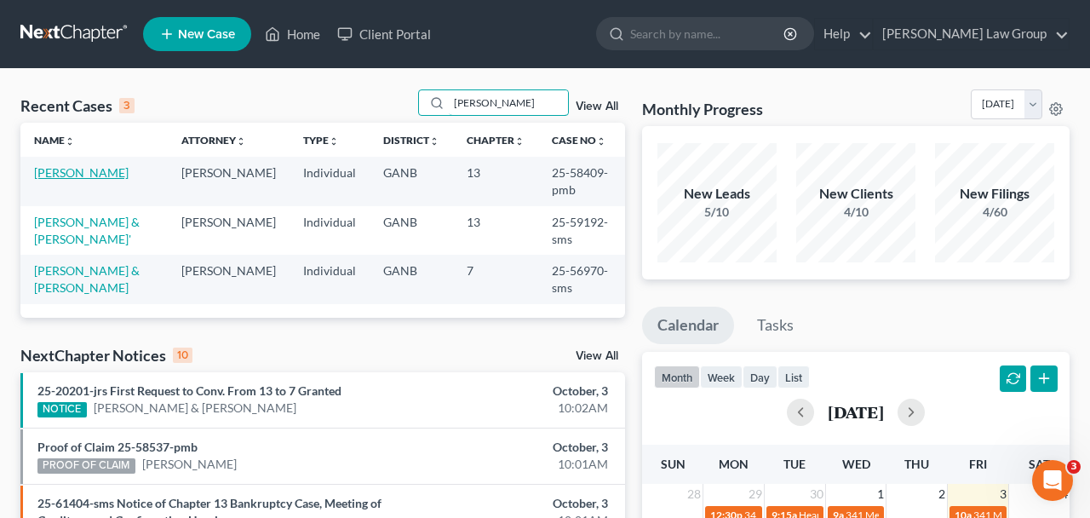
type input "[PERSON_NAME]"
click at [57, 175] on link "[PERSON_NAME]" at bounding box center [81, 172] width 95 height 14
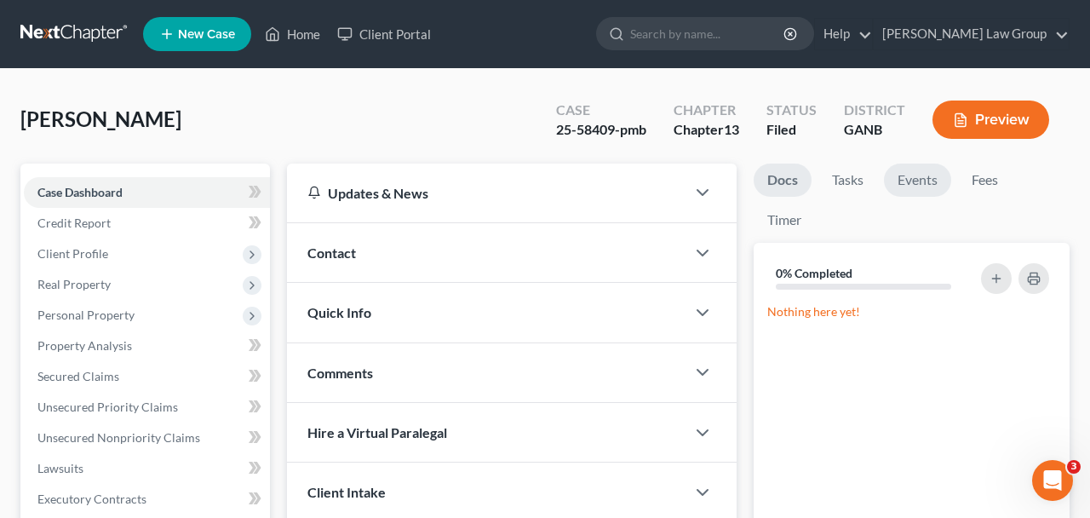
click at [910, 186] on link "Events" at bounding box center [917, 179] width 67 height 33
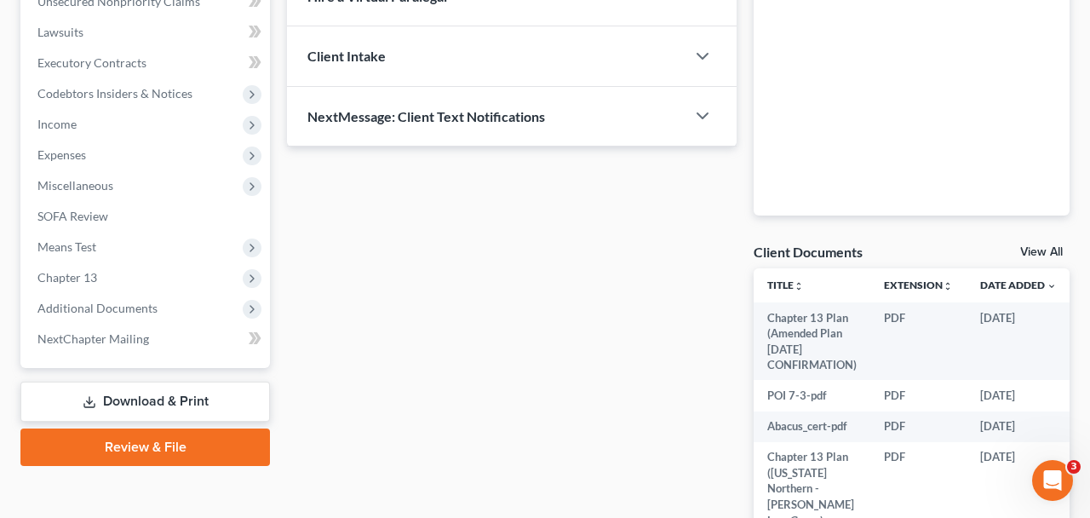
scroll to position [543, 0]
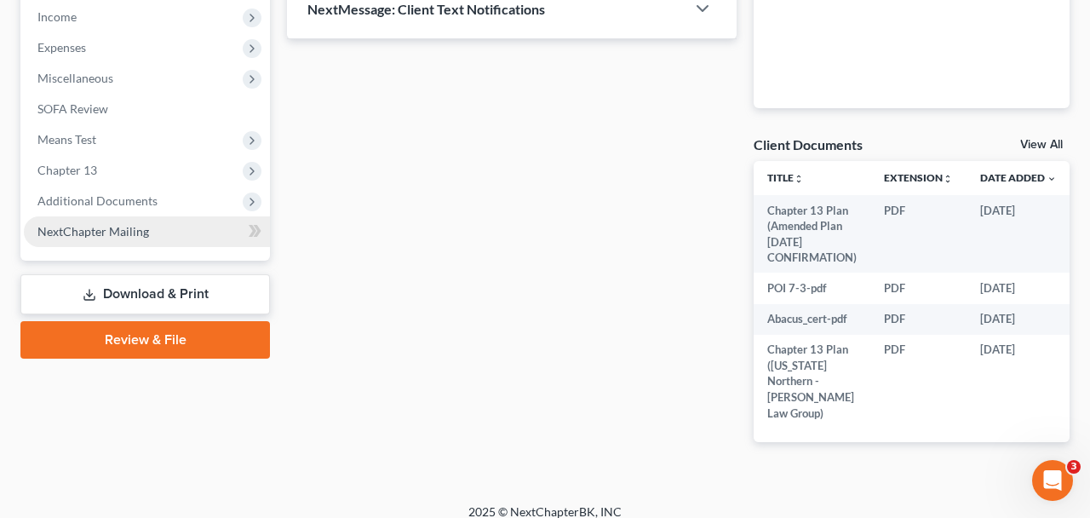
click at [134, 217] on link "NextChapter Mailing" at bounding box center [147, 231] width 246 height 31
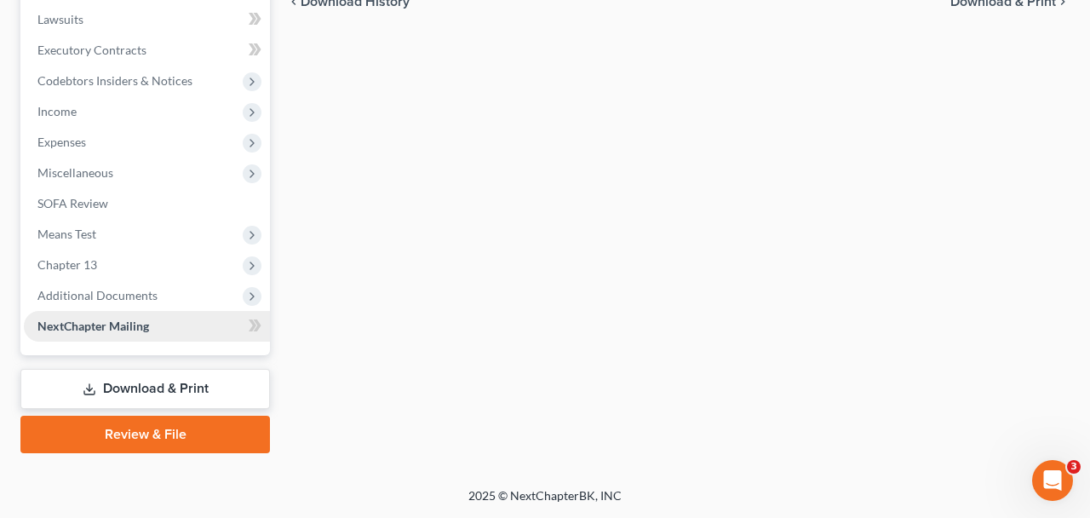
scroll to position [447, 0]
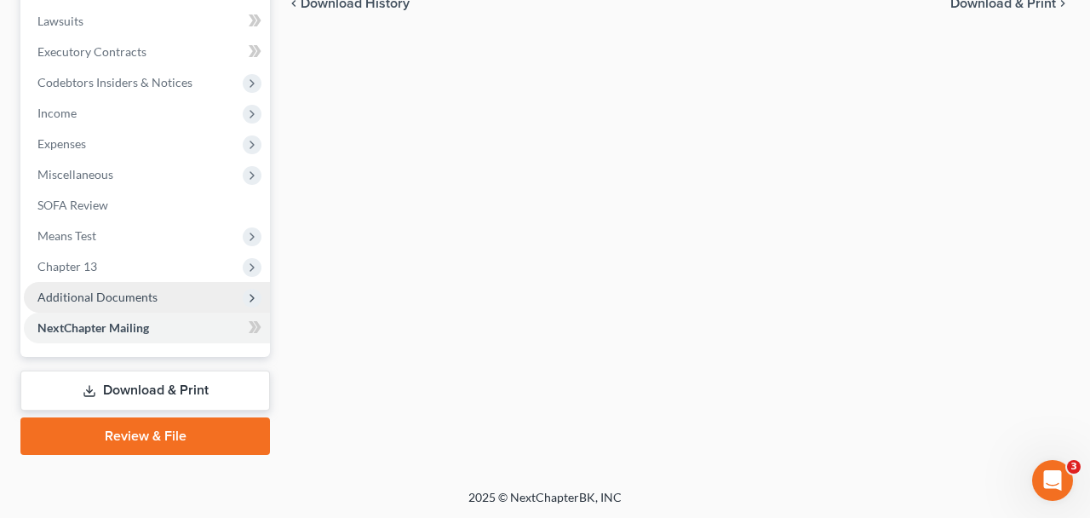
click at [140, 295] on span "Additional Documents" at bounding box center [97, 297] width 120 height 14
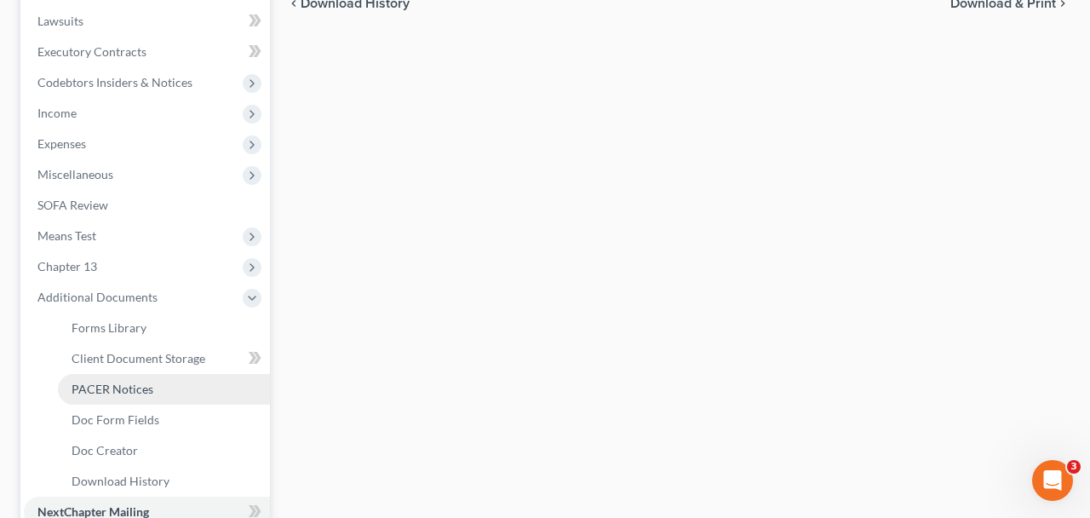
click at [157, 383] on link "PACER Notices" at bounding box center [164, 389] width 212 height 31
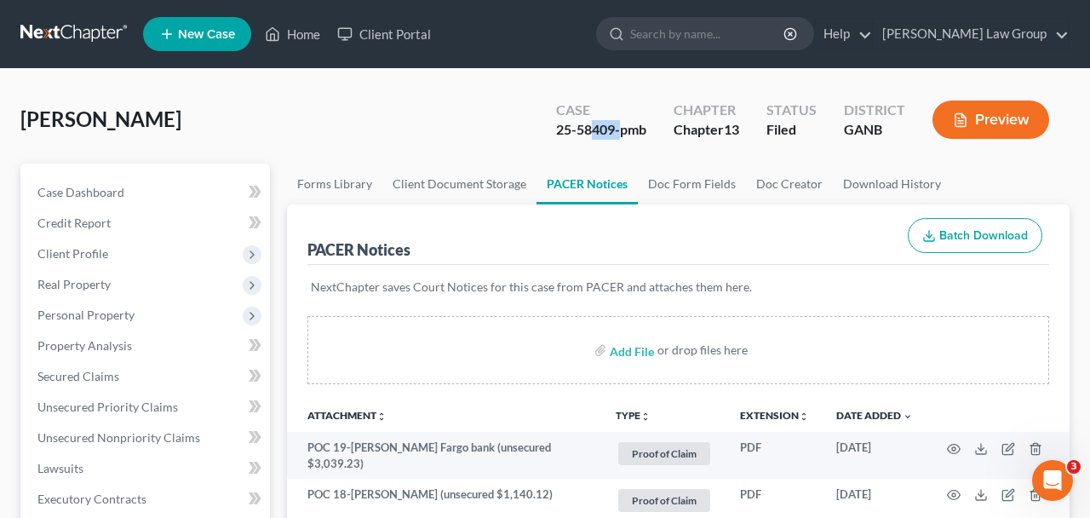
drag, startPoint x: 617, startPoint y: 134, endPoint x: 589, endPoint y: 134, distance: 28.1
click at [589, 134] on div "25-58409-pmb" at bounding box center [601, 130] width 90 height 20
drag, startPoint x: 576, startPoint y: 133, endPoint x: 614, endPoint y: 131, distance: 37.5
click at [614, 131] on div "25-58409-pmb" at bounding box center [601, 130] width 90 height 20
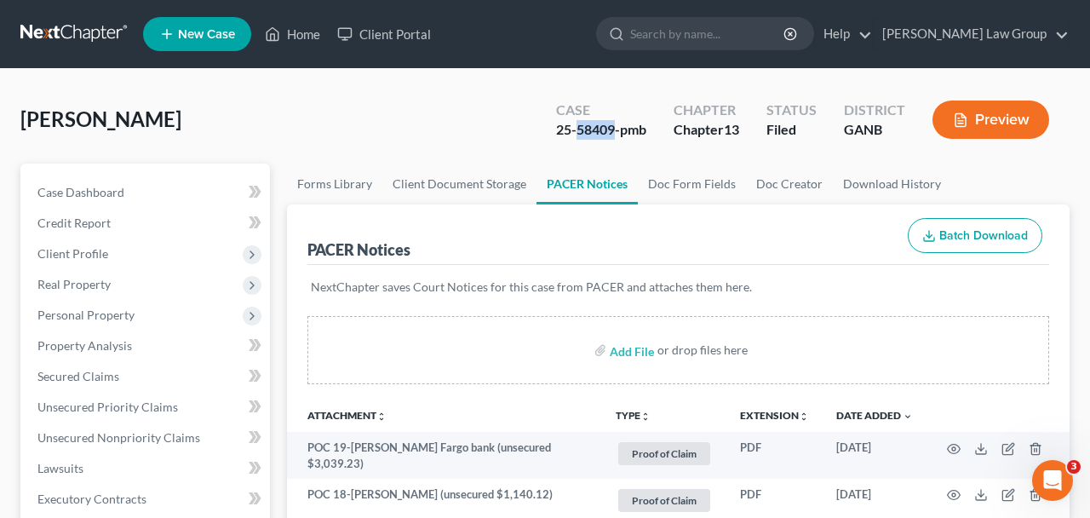
copy div "58409"
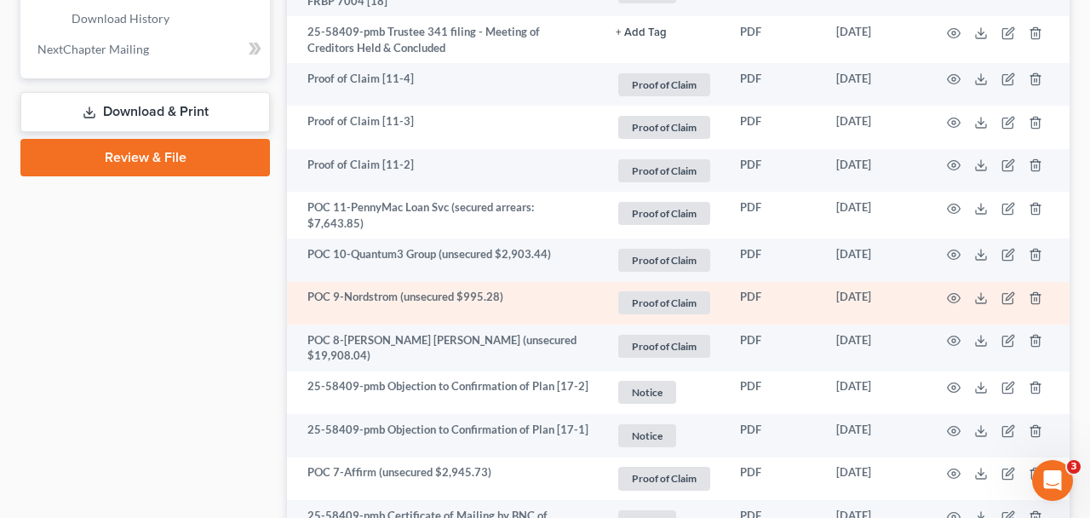
scroll to position [912, 0]
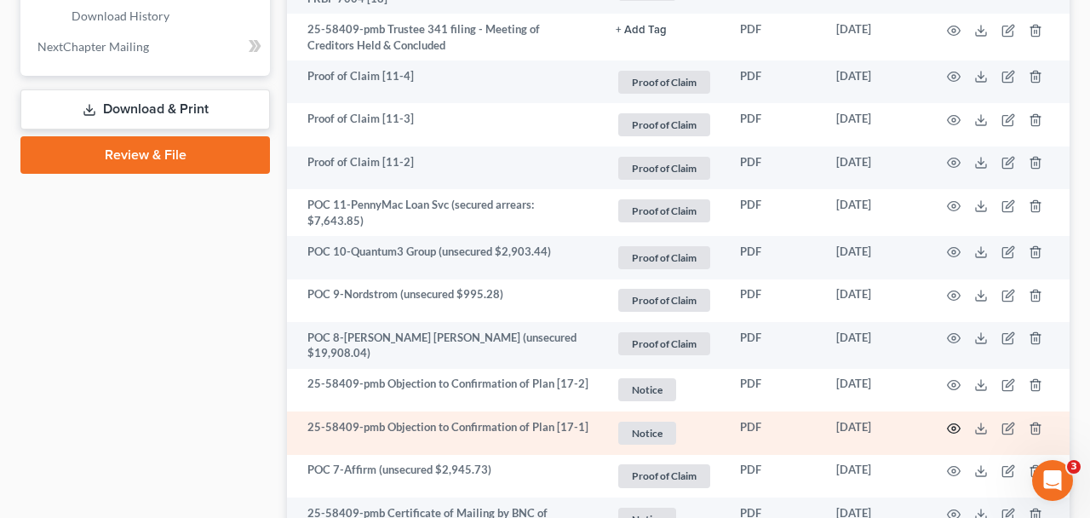
click at [954, 421] on icon "button" at bounding box center [954, 428] width 14 height 14
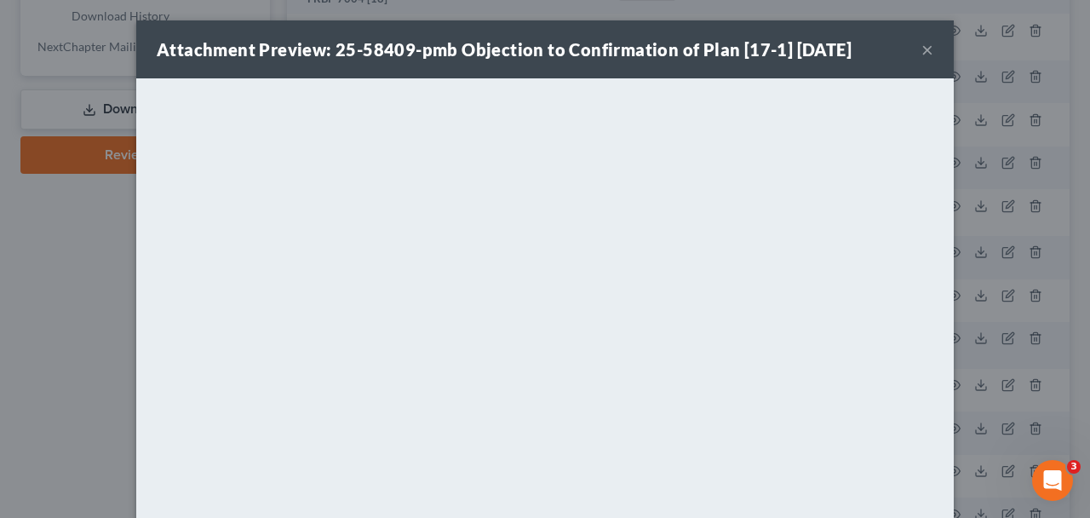
click at [926, 53] on button "×" at bounding box center [927, 49] width 12 height 20
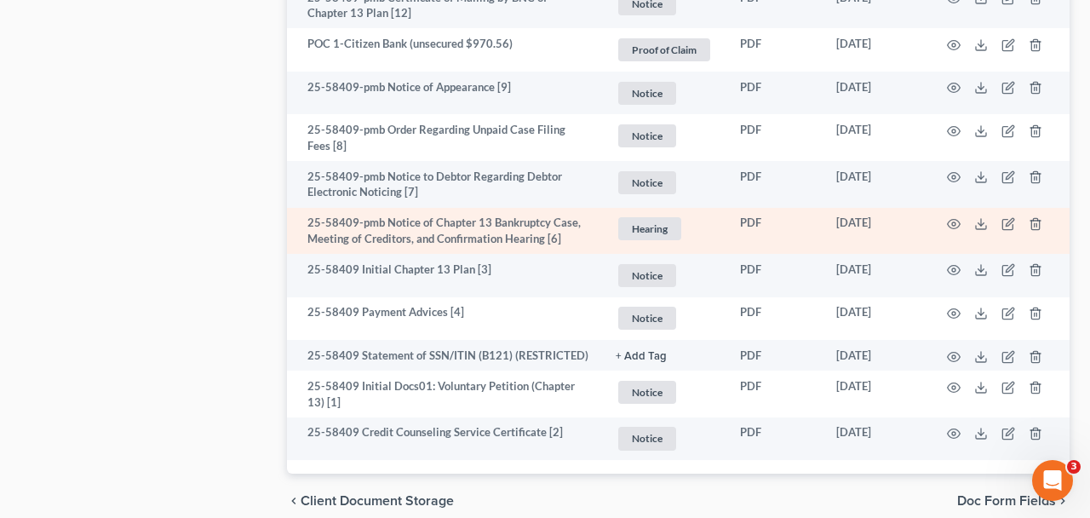
scroll to position [1998, 0]
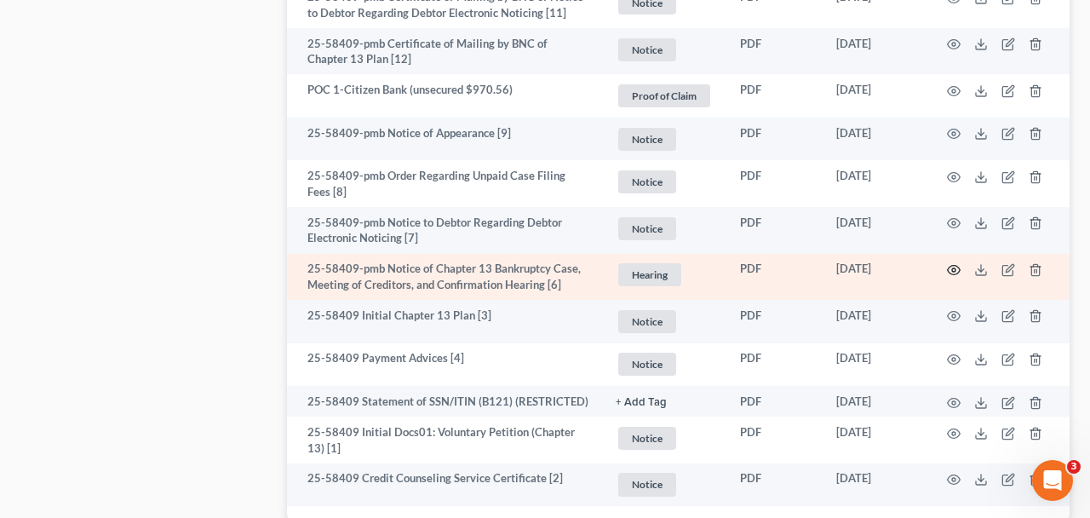
click at [955, 263] on icon "button" at bounding box center [954, 270] width 14 height 14
